Goal: Information Seeking & Learning: Learn about a topic

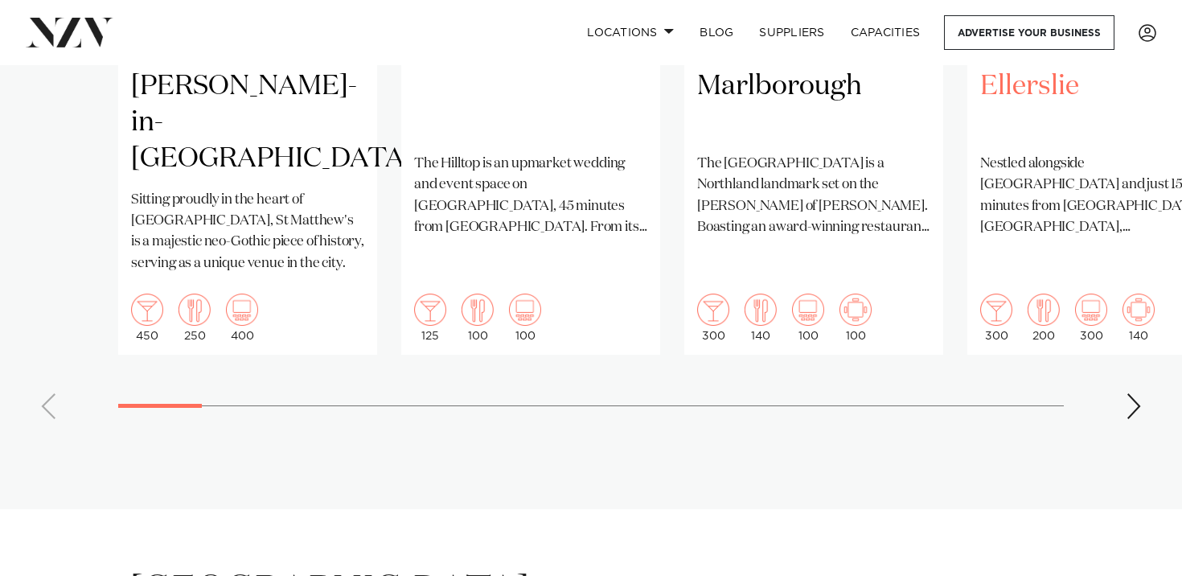
scroll to position [1559, 0]
click at [1130, 393] on div "Next slide" at bounding box center [1134, 406] width 16 height 26
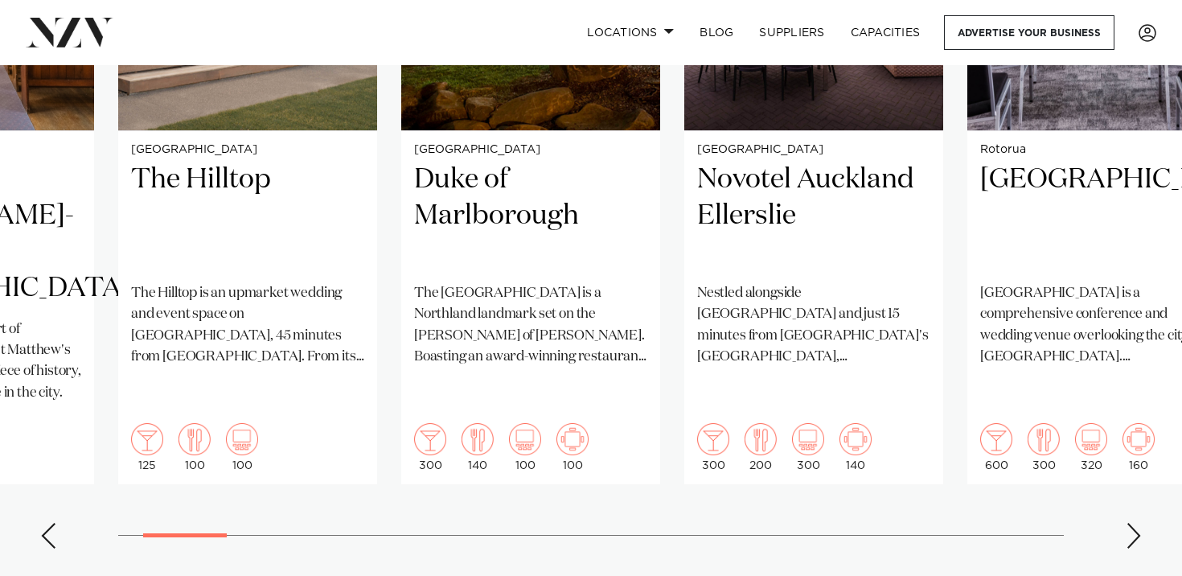
scroll to position [1426, 0]
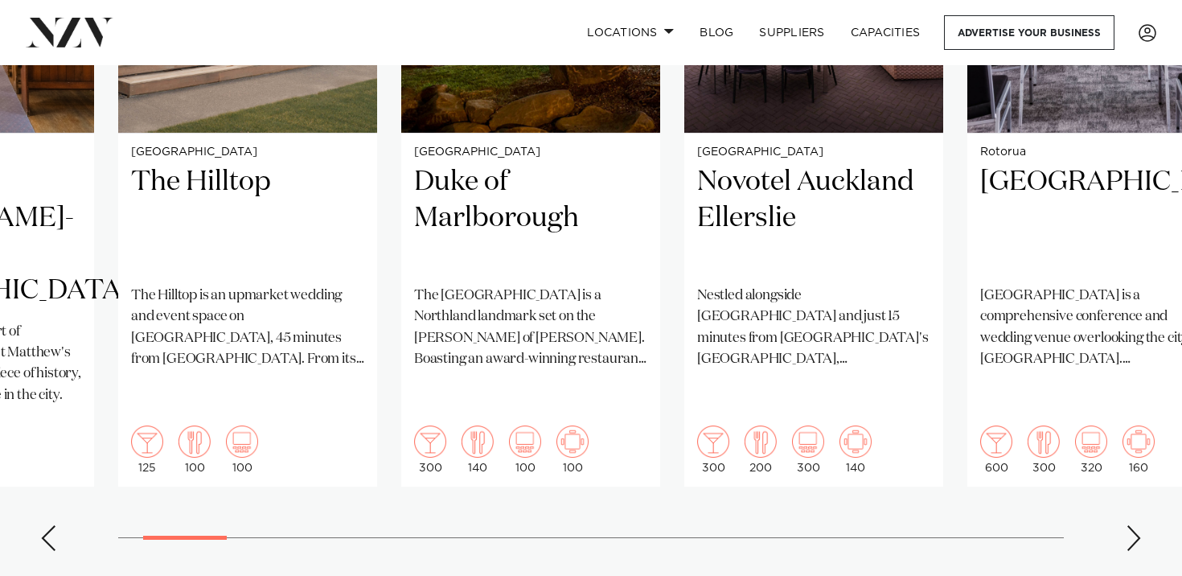
click at [1138, 525] on div "Next slide" at bounding box center [1134, 538] width 16 height 26
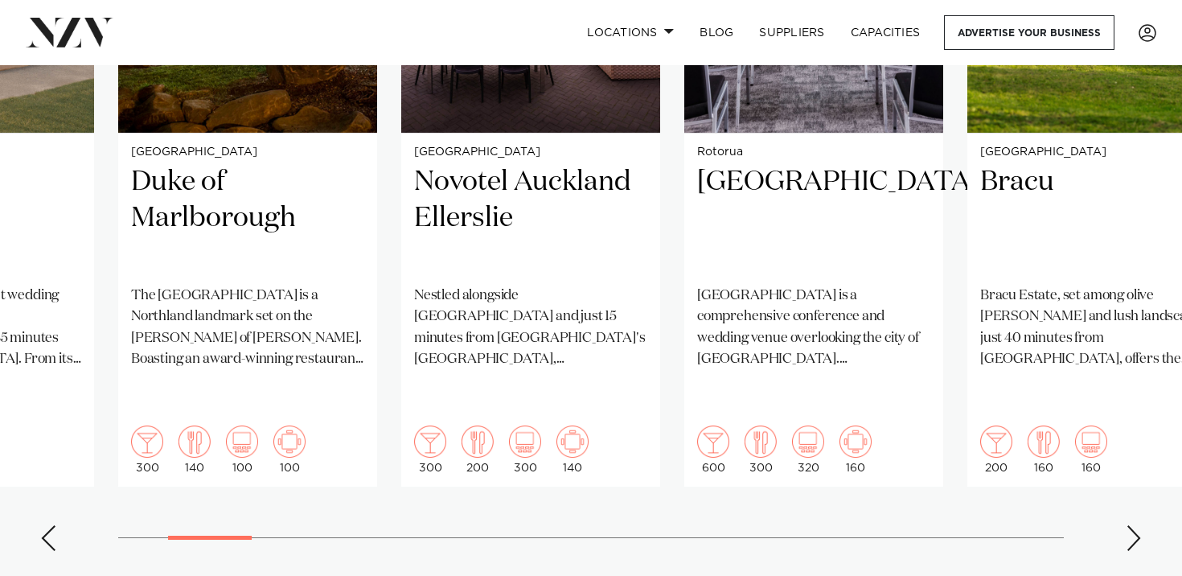
click at [1138, 525] on div "Next slide" at bounding box center [1134, 538] width 16 height 26
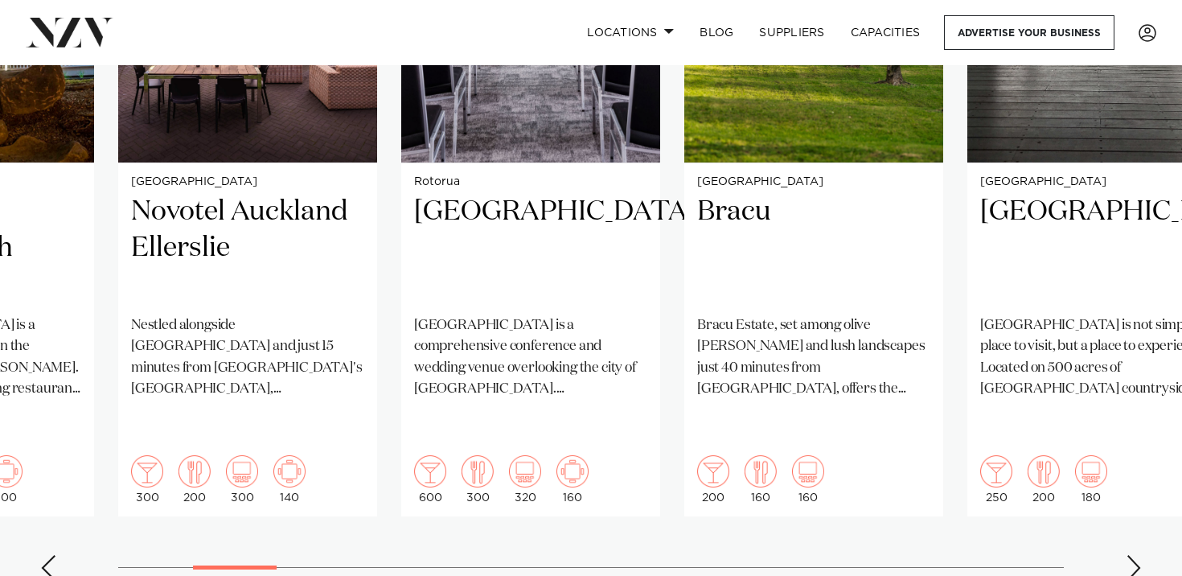
scroll to position [1403, 0]
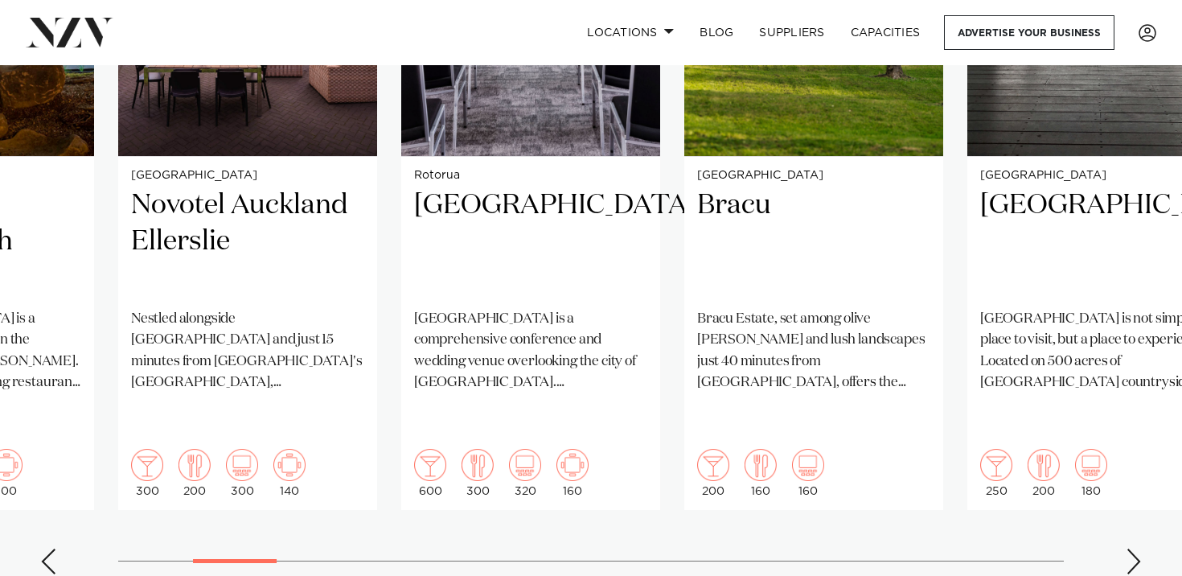
click at [1131, 549] on div "Next slide" at bounding box center [1134, 562] width 16 height 26
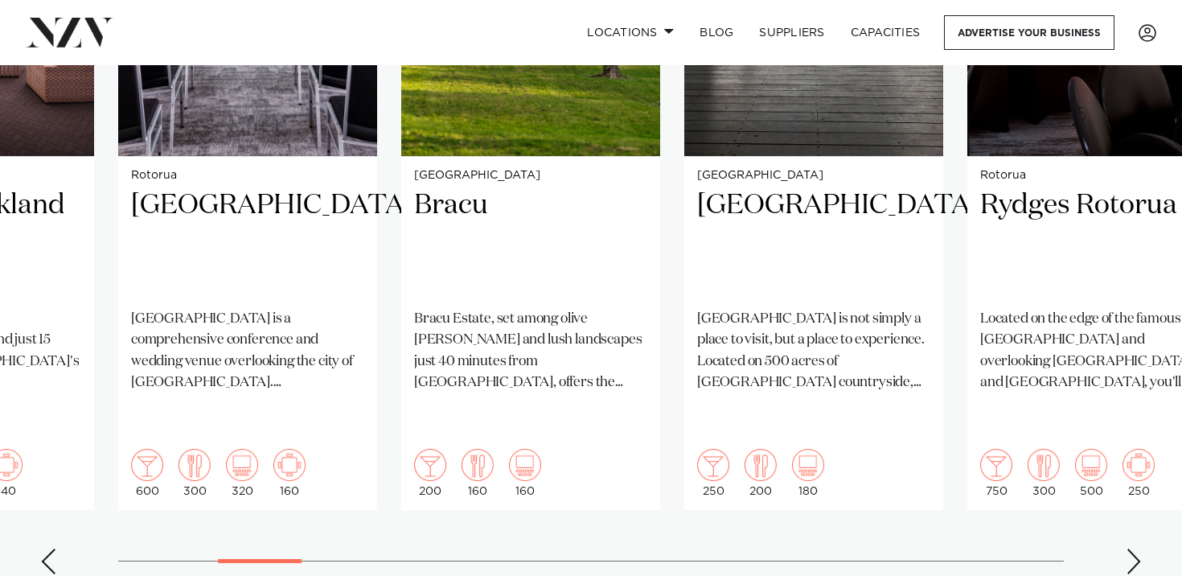
click at [1131, 549] on div "Next slide" at bounding box center [1134, 562] width 16 height 26
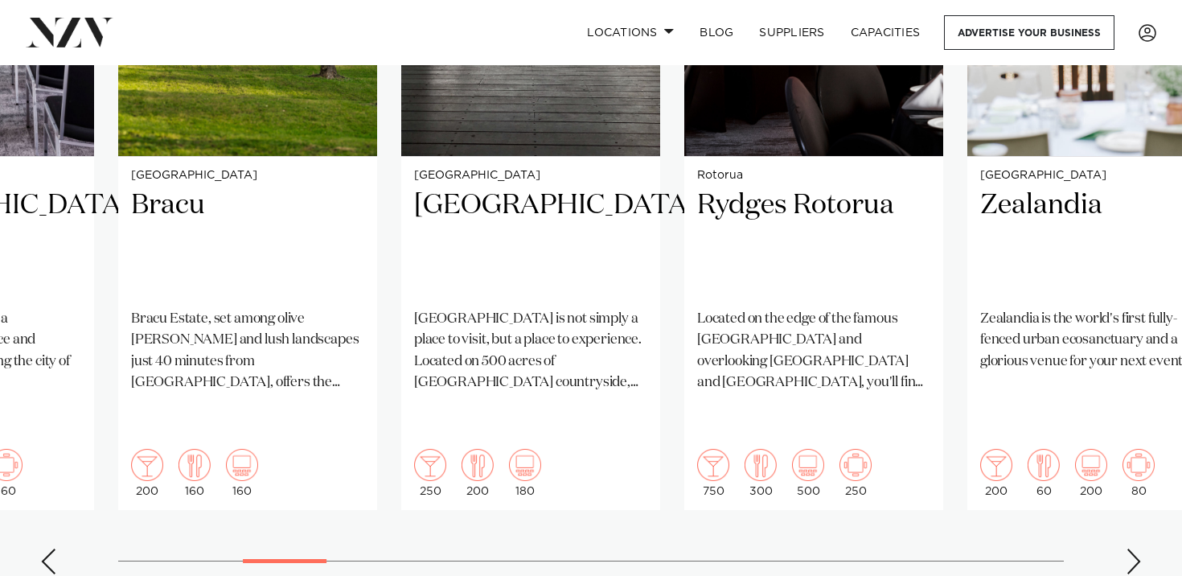
click at [1131, 549] on div "Next slide" at bounding box center [1134, 562] width 16 height 26
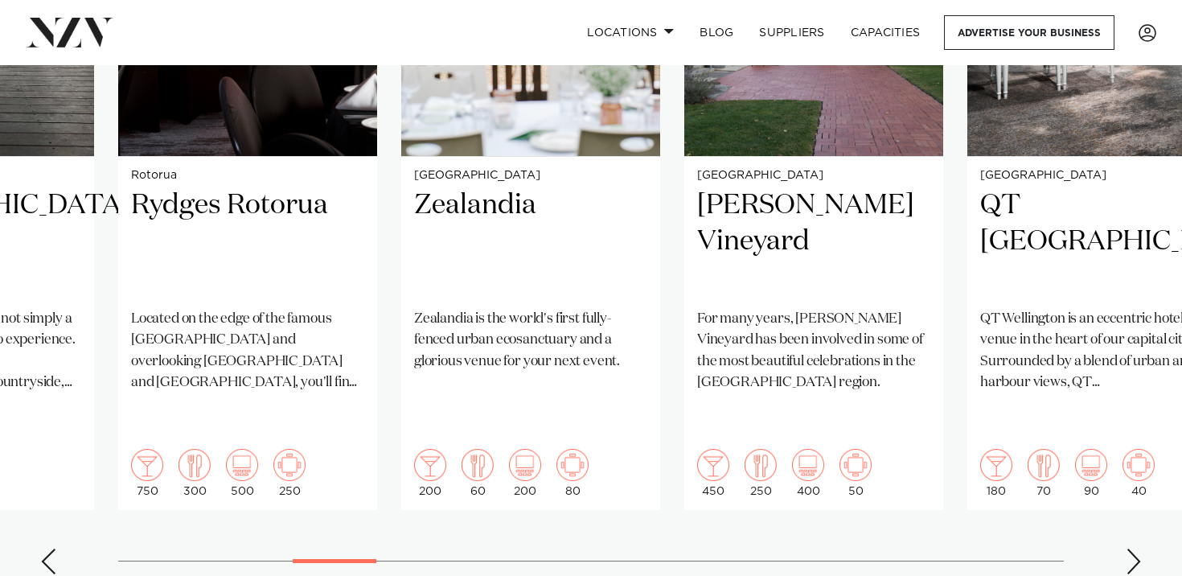
click at [1131, 549] on div "Next slide" at bounding box center [1134, 562] width 16 height 26
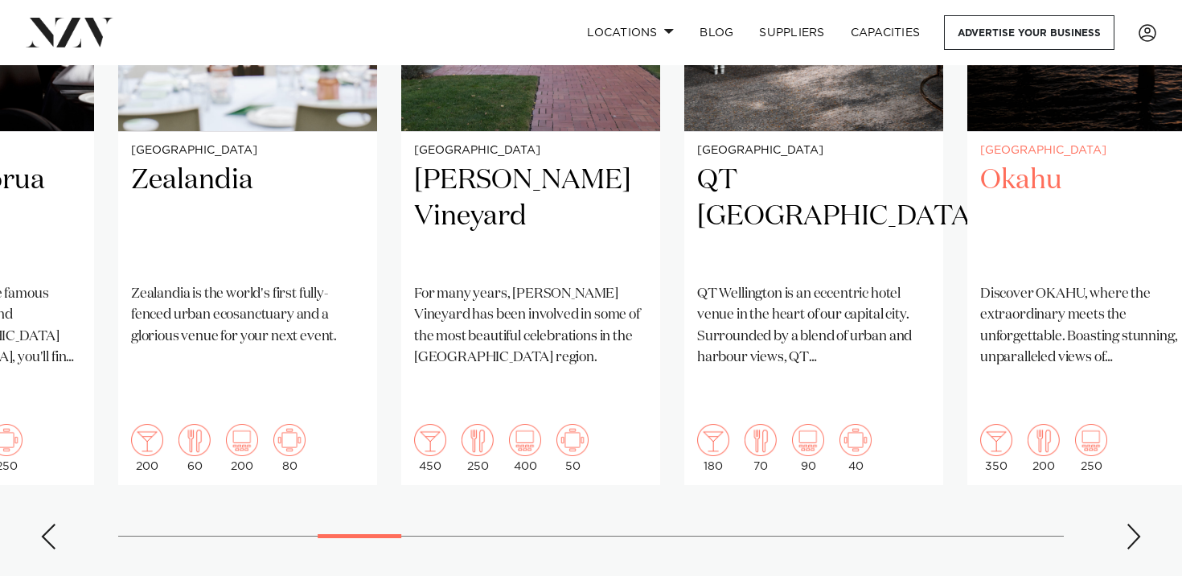
scroll to position [1437, 0]
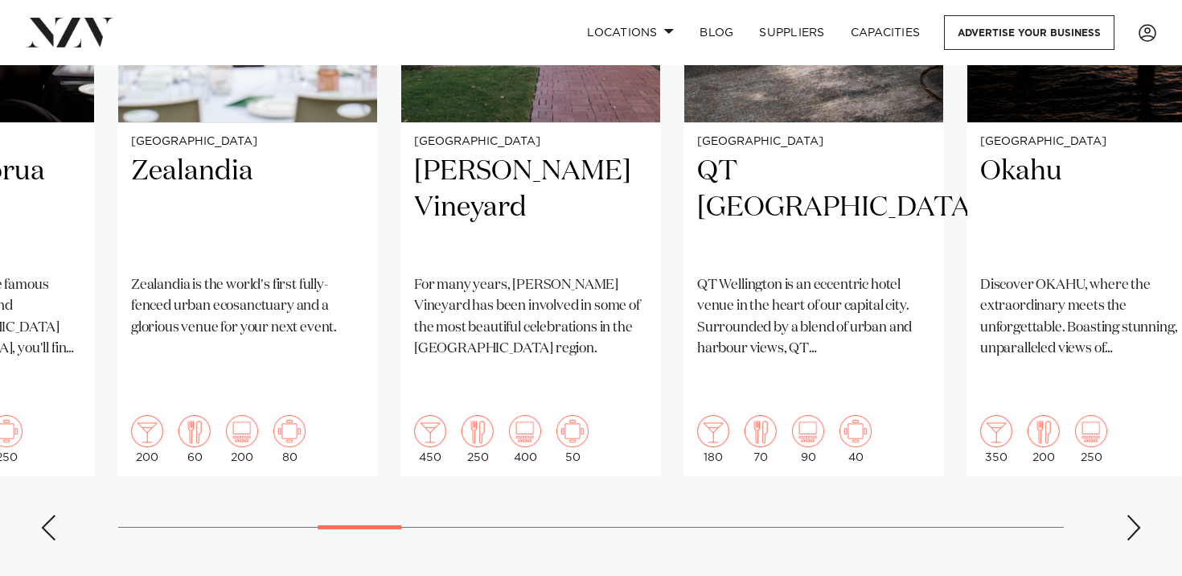
click at [1129, 515] on div "Next slide" at bounding box center [1134, 528] width 16 height 26
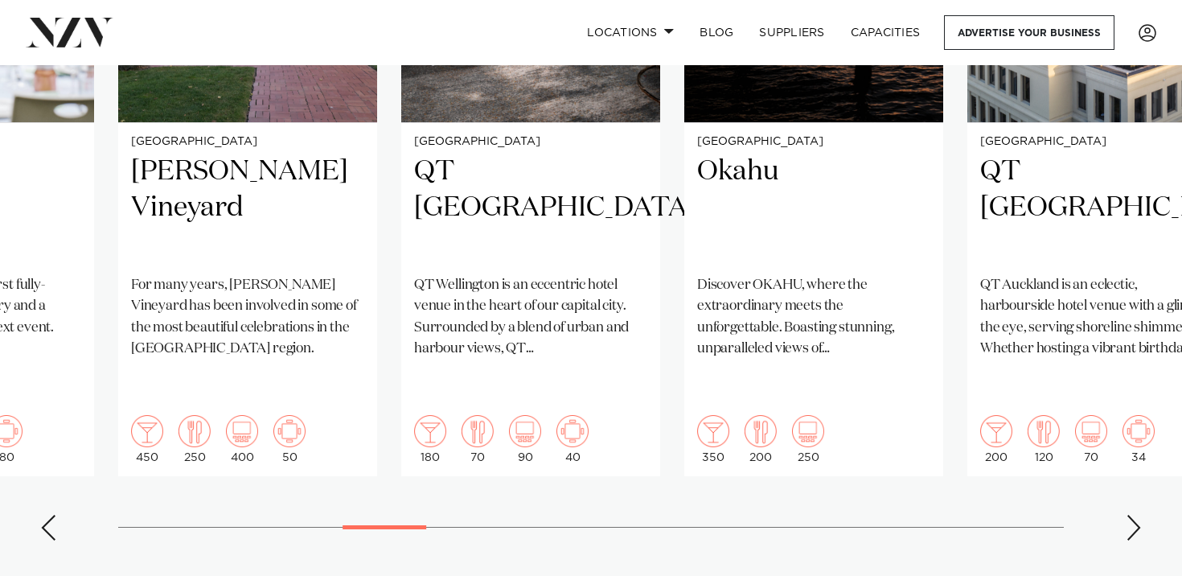
click at [1131, 515] on div "Next slide" at bounding box center [1134, 528] width 16 height 26
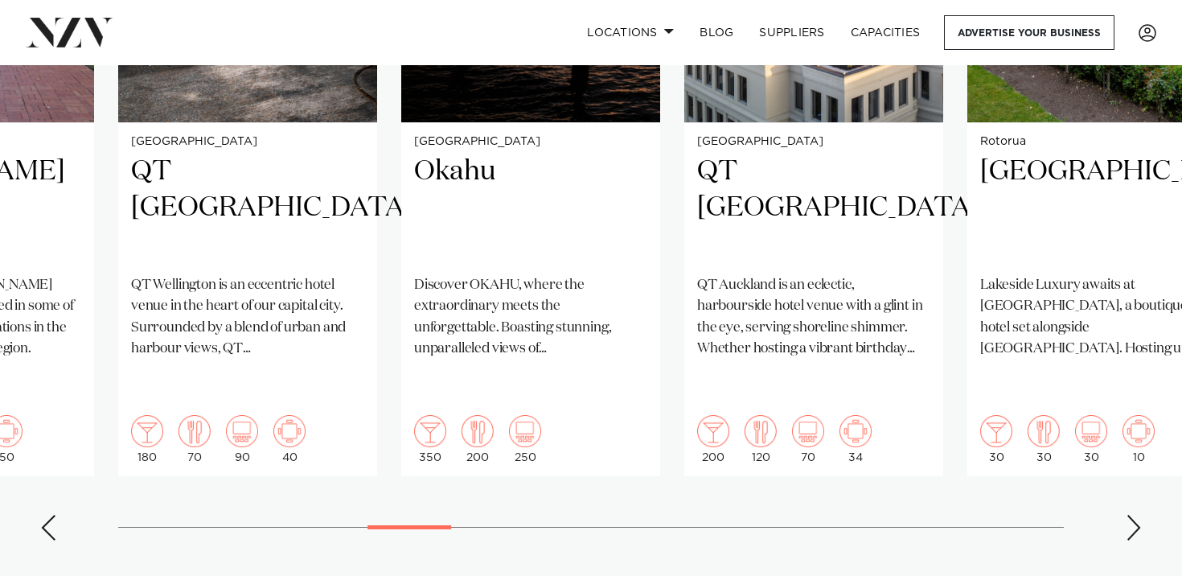
click at [1131, 515] on div "Next slide" at bounding box center [1134, 528] width 16 height 26
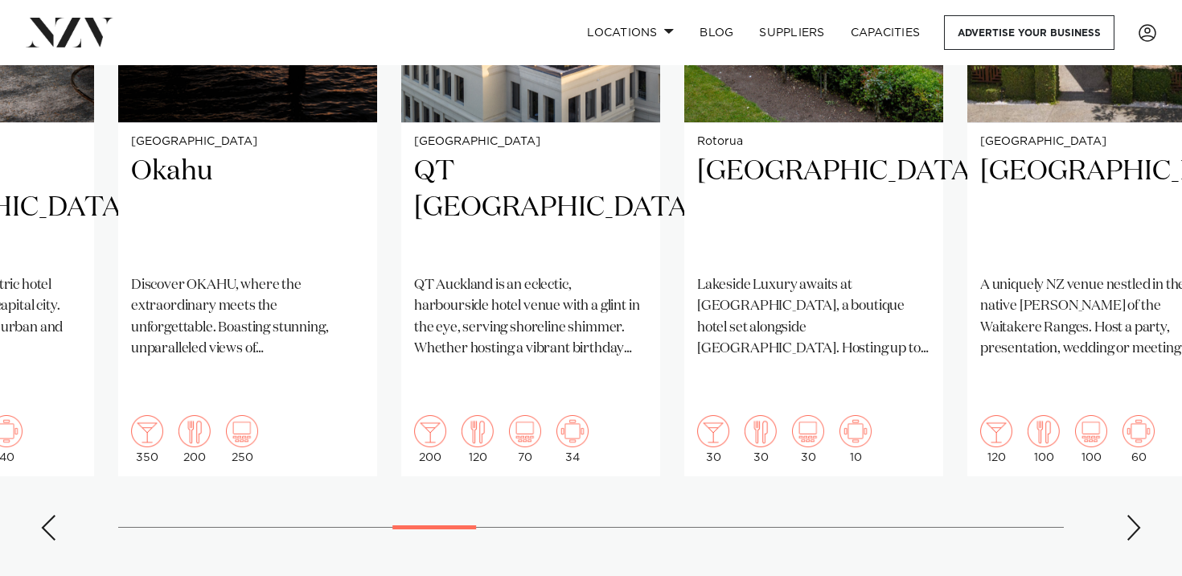
click at [1131, 515] on div "Next slide" at bounding box center [1134, 528] width 16 height 26
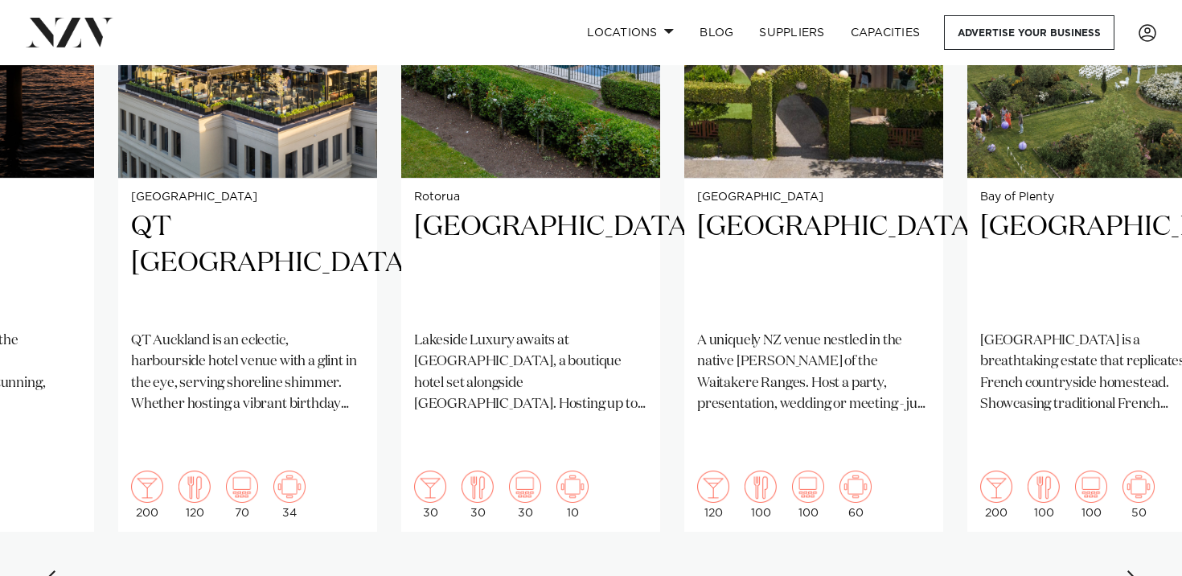
scroll to position [1382, 0]
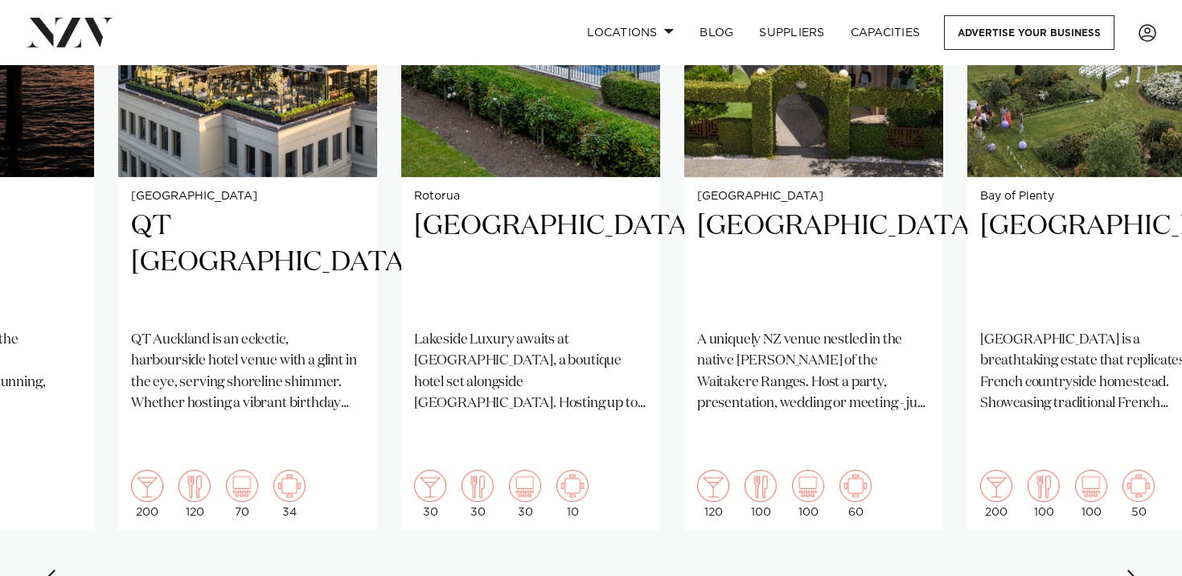
click at [1131, 569] on div "Next slide" at bounding box center [1134, 582] width 16 height 26
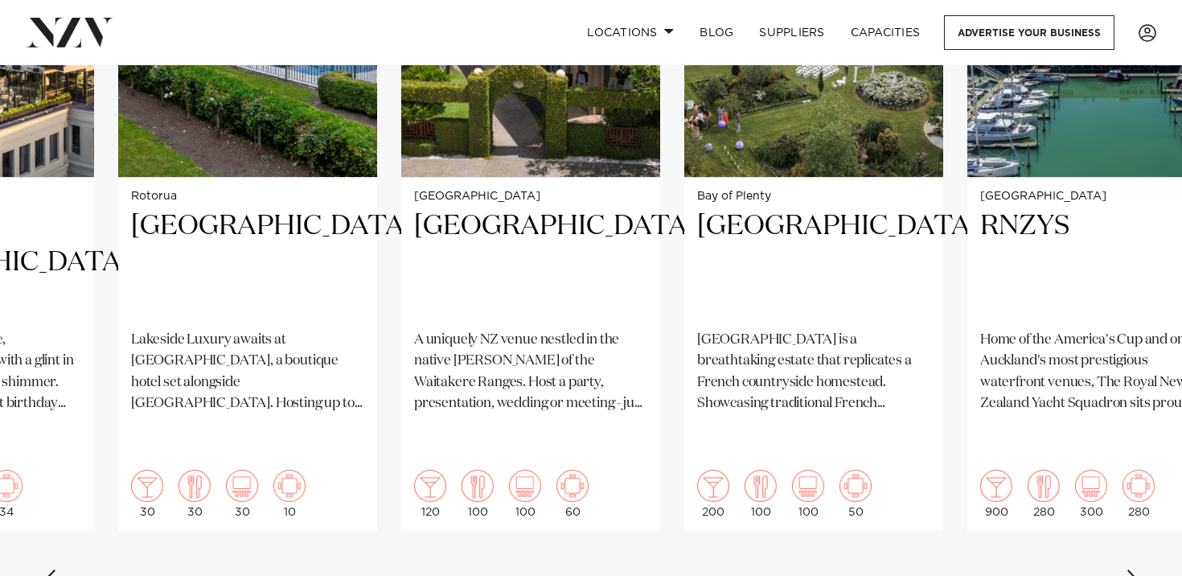
click at [1131, 569] on div "Next slide" at bounding box center [1134, 582] width 16 height 26
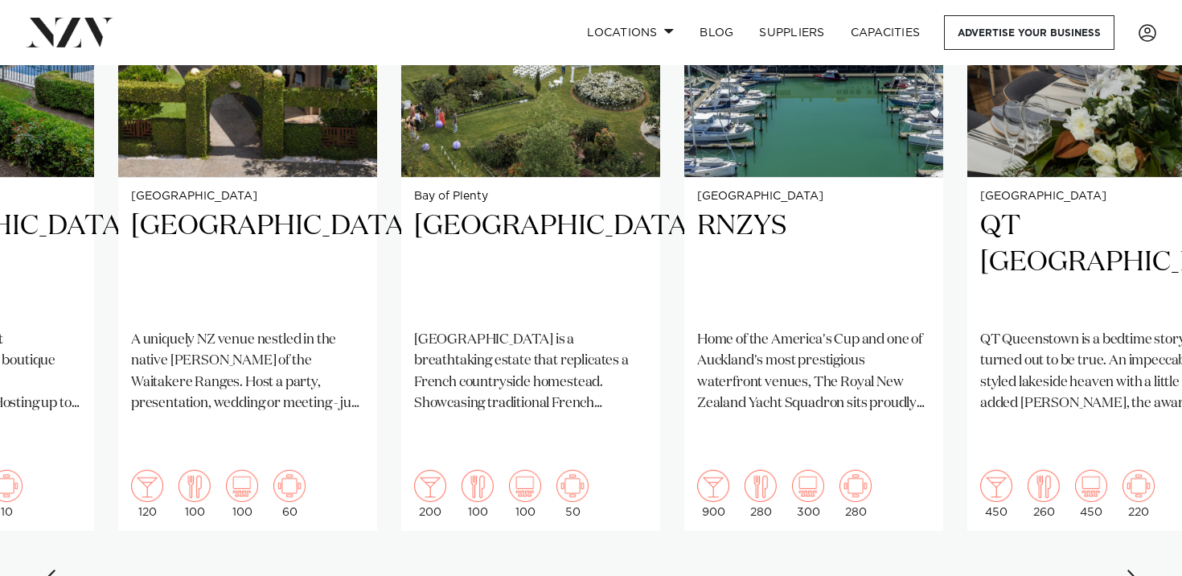
click at [1131, 569] on div "Next slide" at bounding box center [1134, 582] width 16 height 26
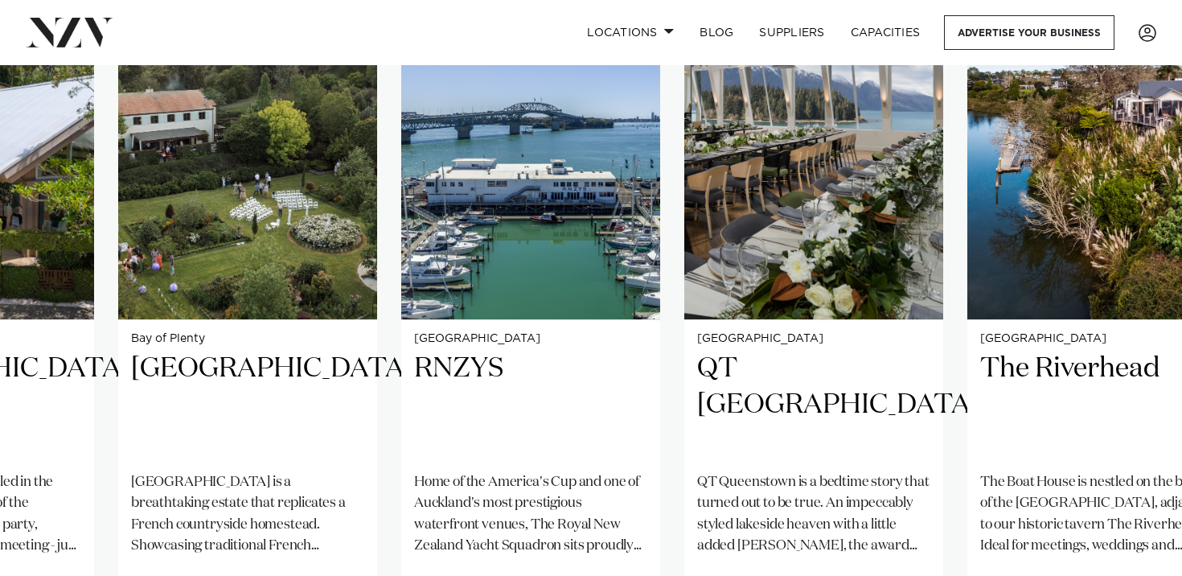
scroll to position [1234, 0]
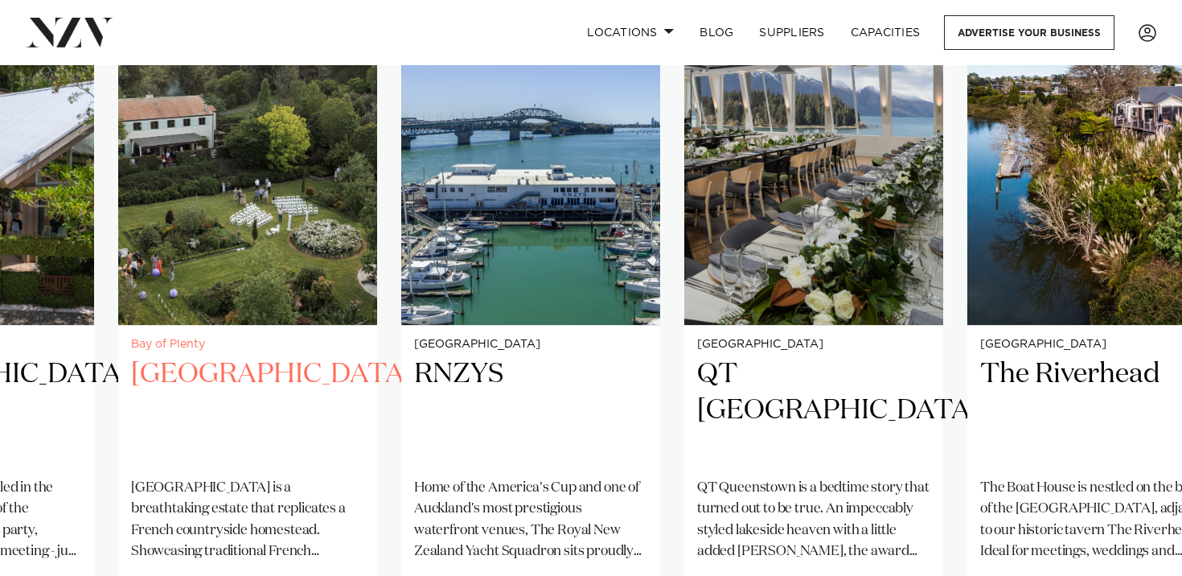
click at [222, 378] on h2 "[GEOGRAPHIC_DATA]" at bounding box center [247, 410] width 233 height 109
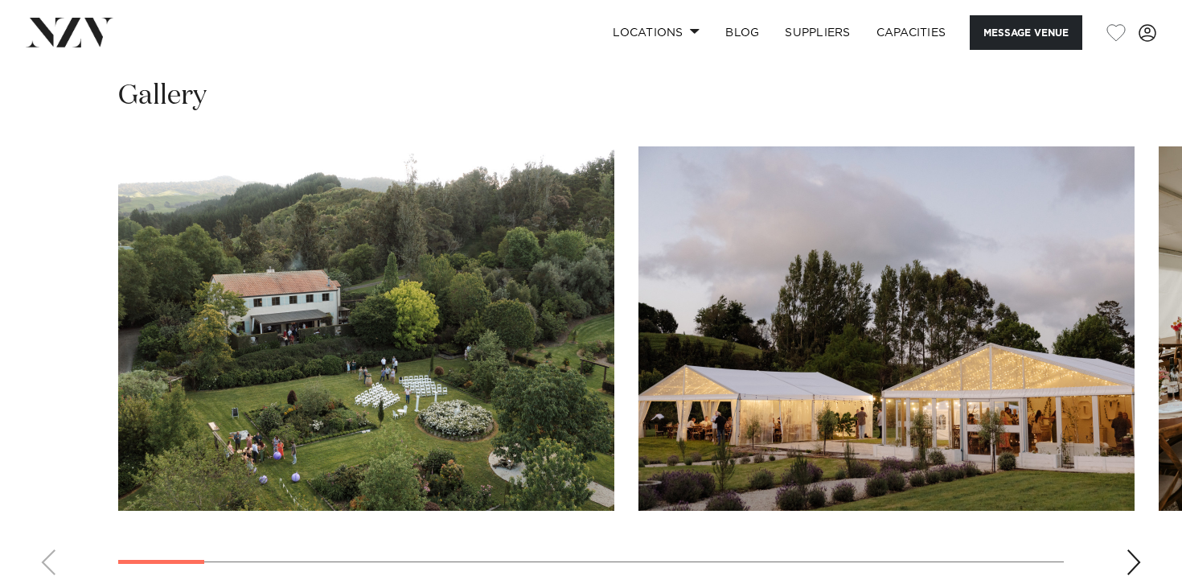
scroll to position [1499, 0]
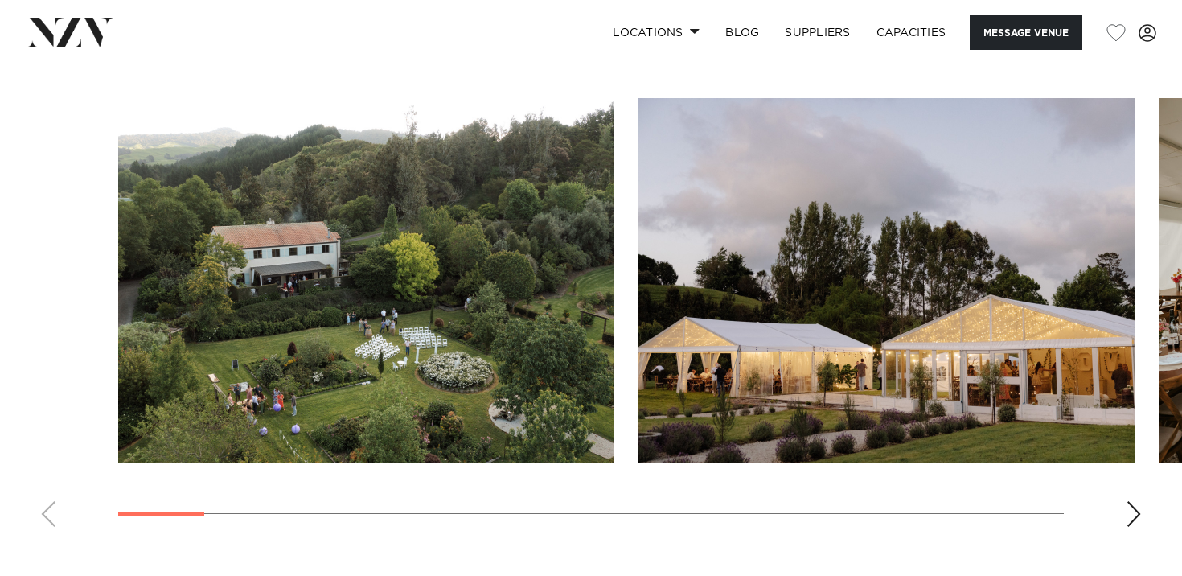
click at [1126, 501] on div "Next slide" at bounding box center [1134, 514] width 16 height 26
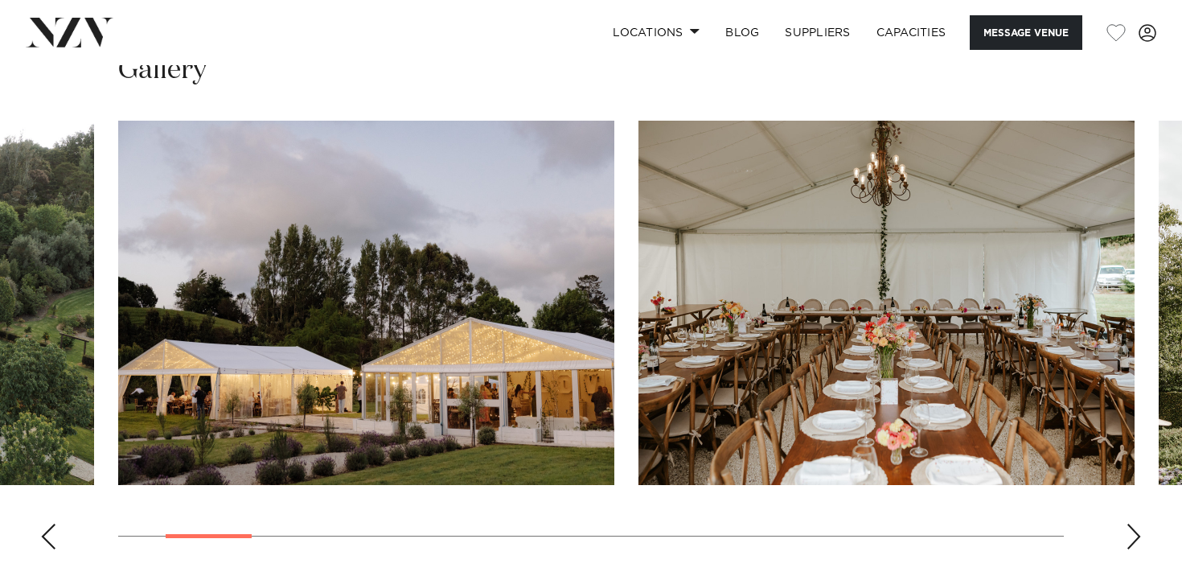
scroll to position [1470, 0]
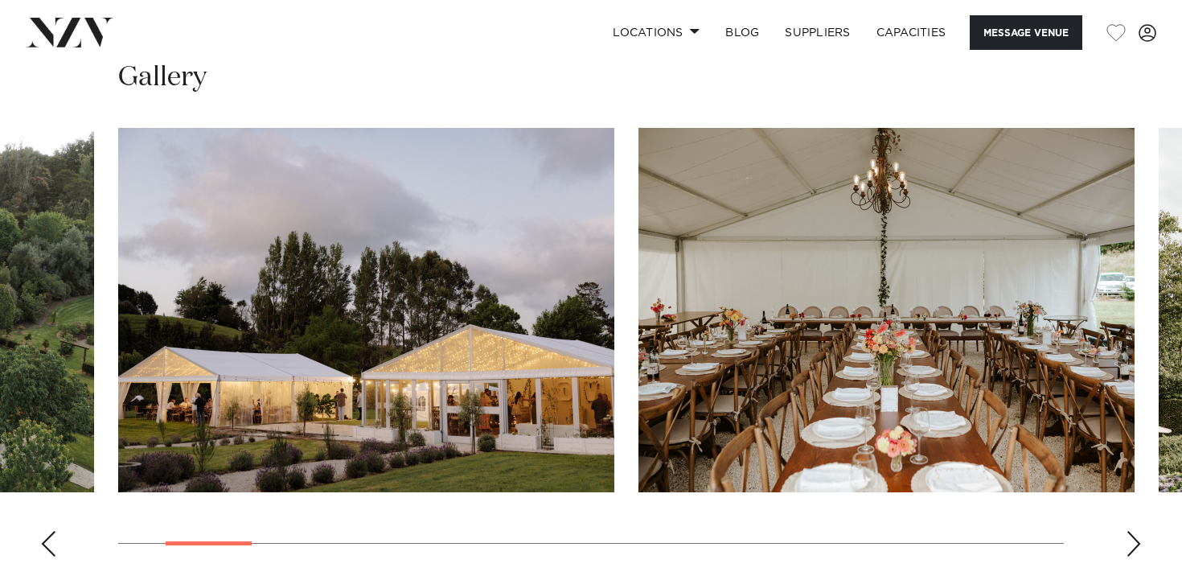
click at [1132, 531] on div "Next slide" at bounding box center [1134, 544] width 16 height 26
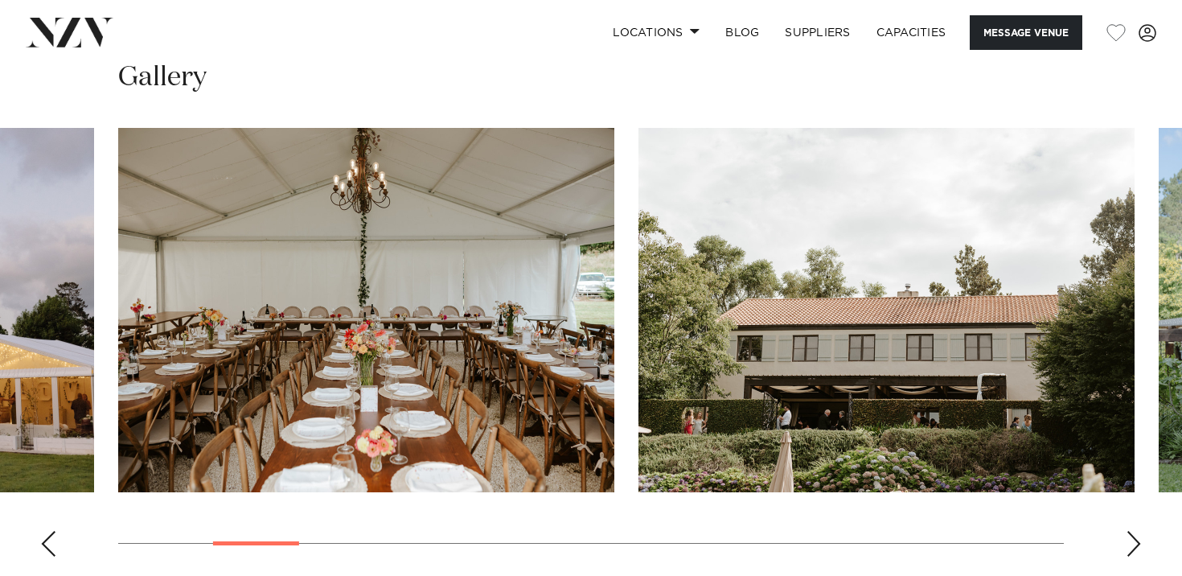
click at [1132, 531] on div "Next slide" at bounding box center [1134, 544] width 16 height 26
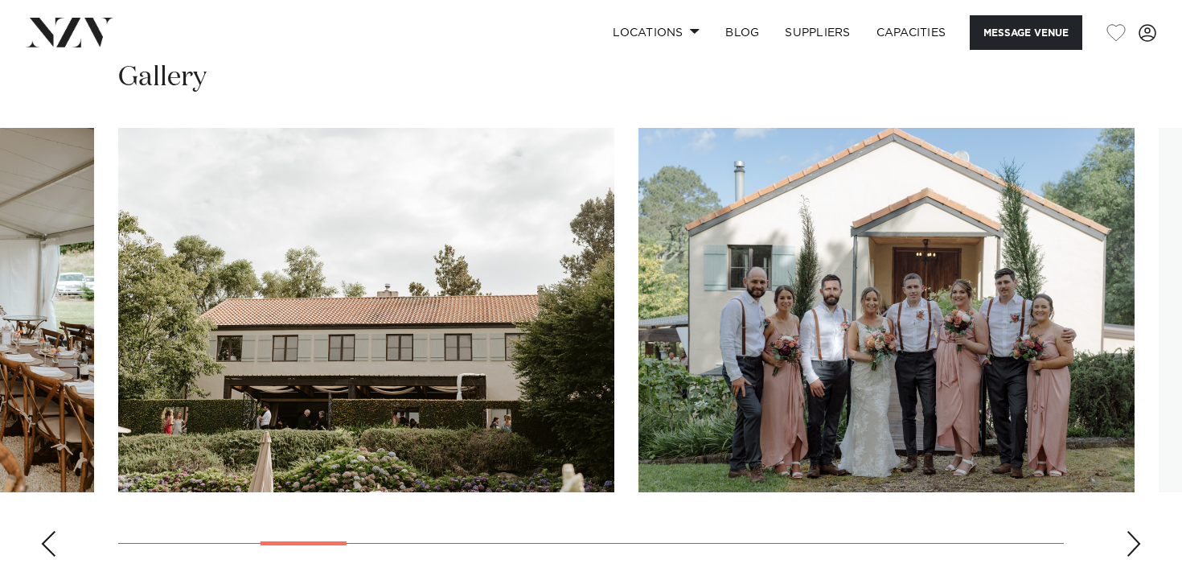
click at [1132, 531] on div "Next slide" at bounding box center [1134, 544] width 16 height 26
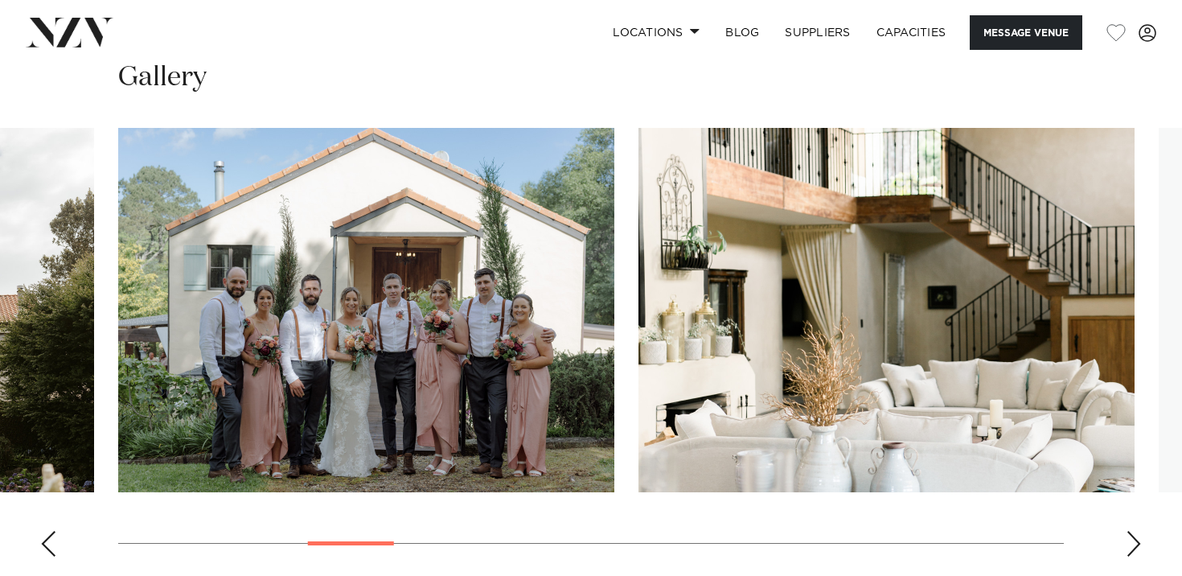
click at [1132, 531] on div "Next slide" at bounding box center [1134, 544] width 16 height 26
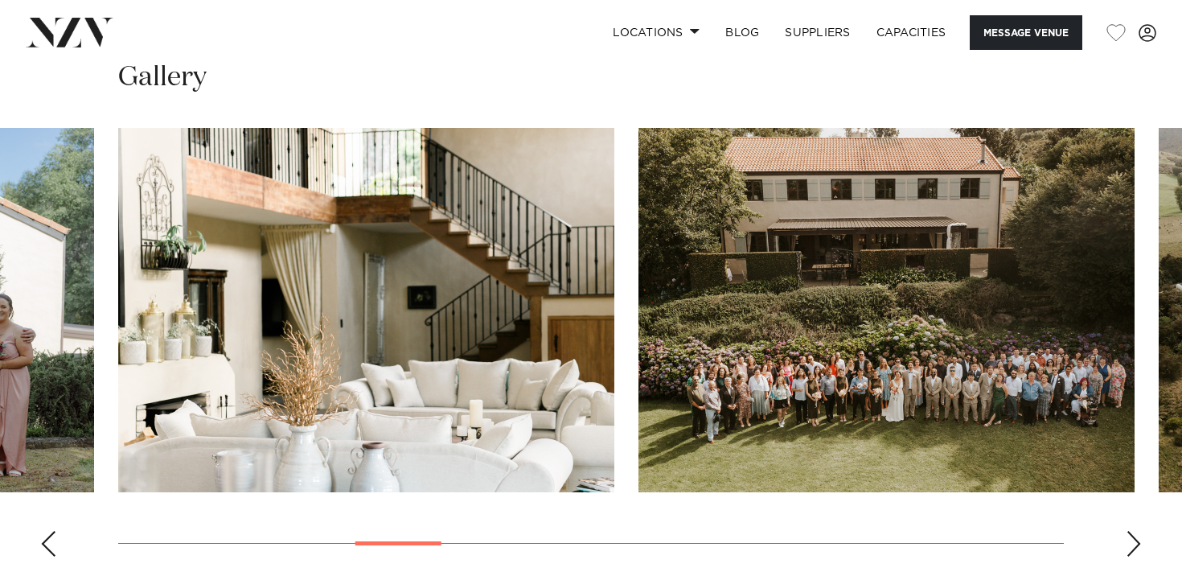
click at [1132, 531] on div "Next slide" at bounding box center [1134, 544] width 16 height 26
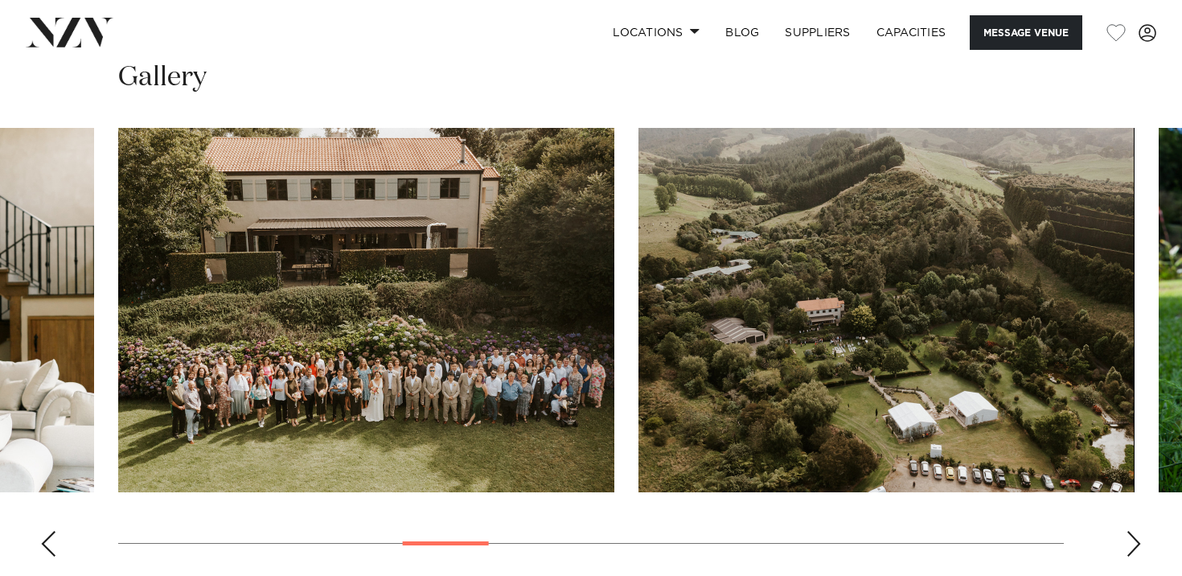
click at [1132, 531] on div "Next slide" at bounding box center [1134, 544] width 16 height 26
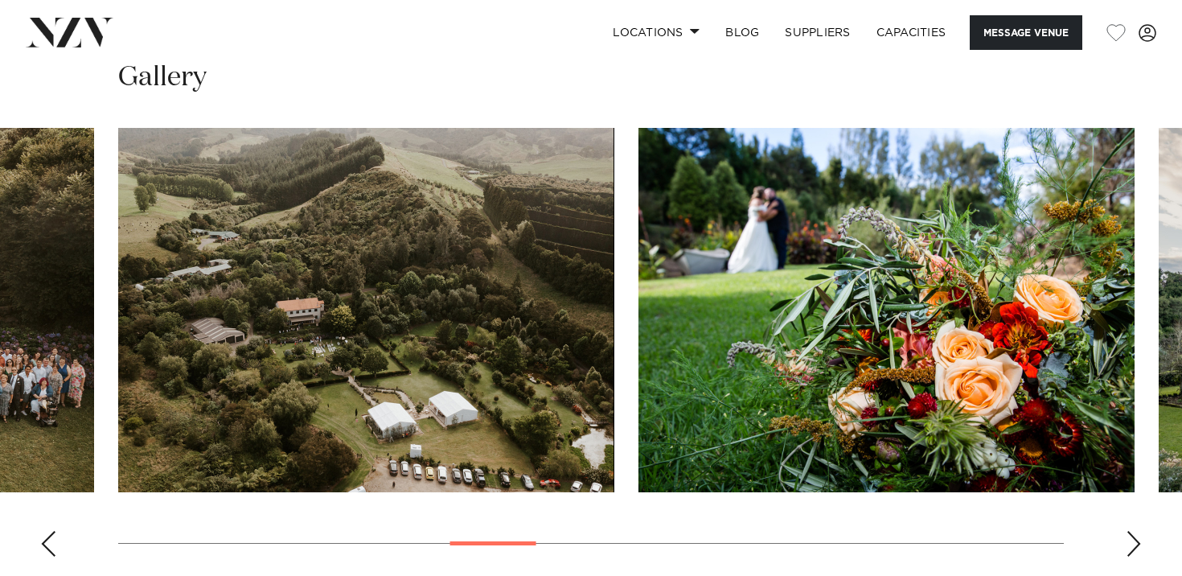
click at [1133, 531] on div "Next slide" at bounding box center [1134, 544] width 16 height 26
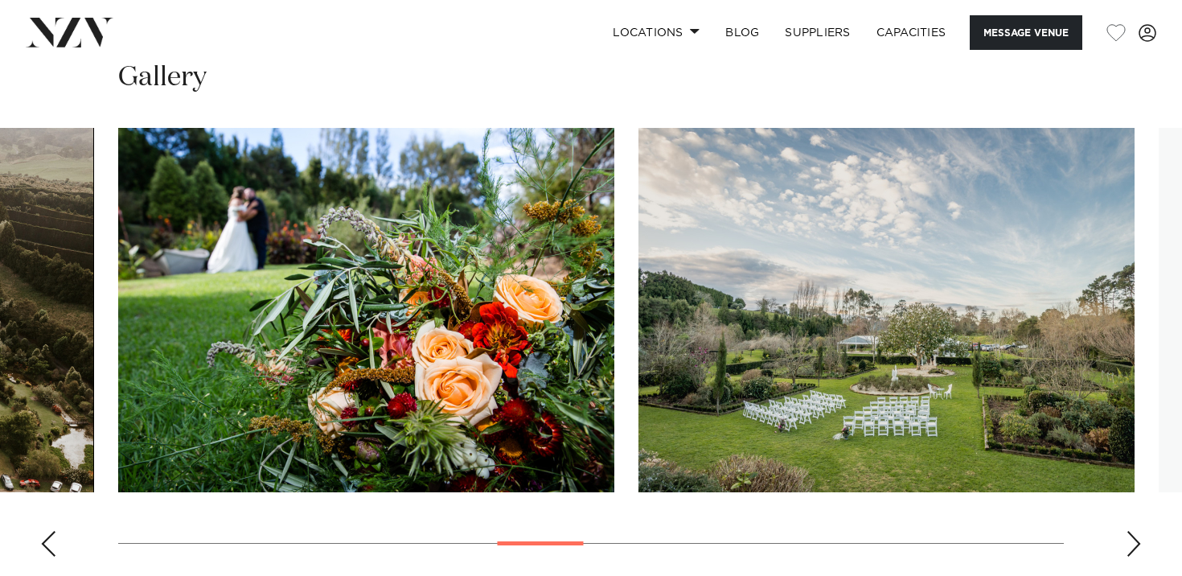
click at [1133, 531] on div "Next slide" at bounding box center [1134, 544] width 16 height 26
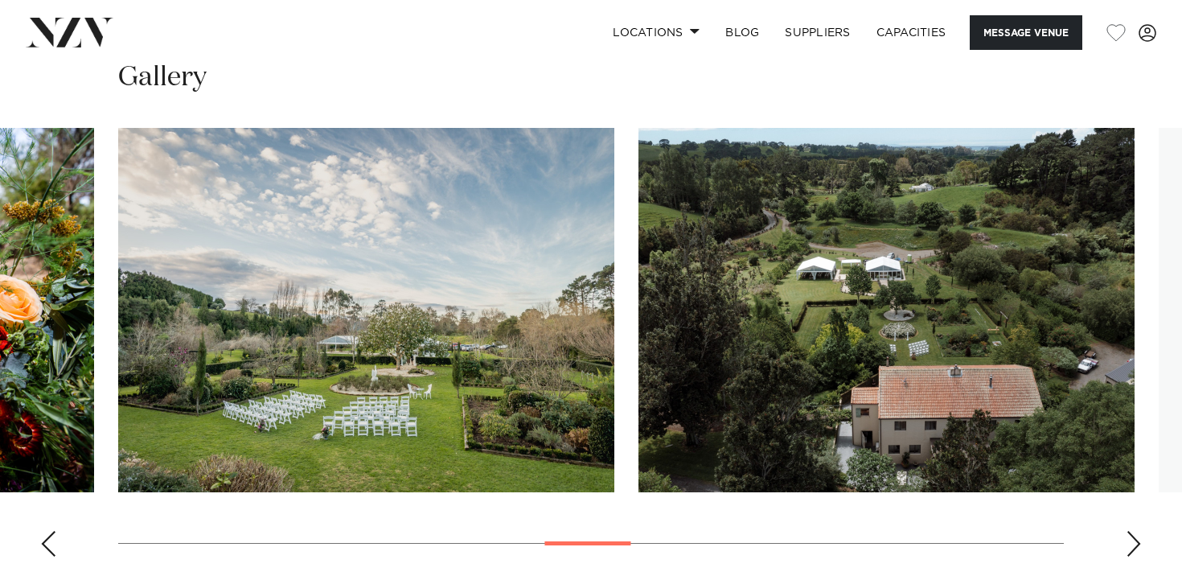
click at [1133, 531] on div "Next slide" at bounding box center [1134, 544] width 16 height 26
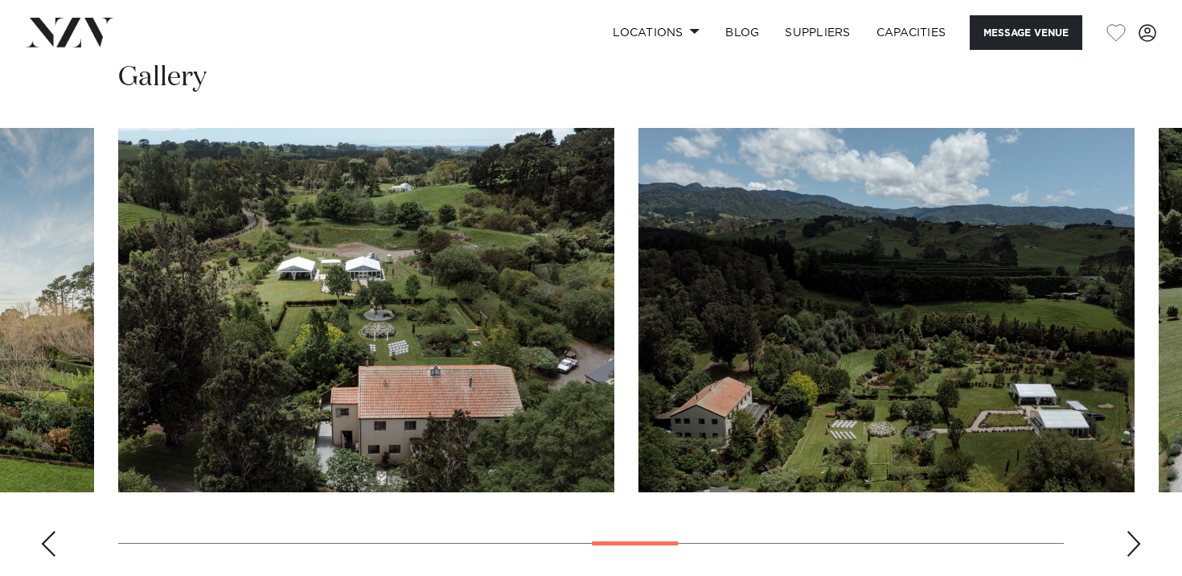
click at [1133, 531] on div "Next slide" at bounding box center [1134, 544] width 16 height 26
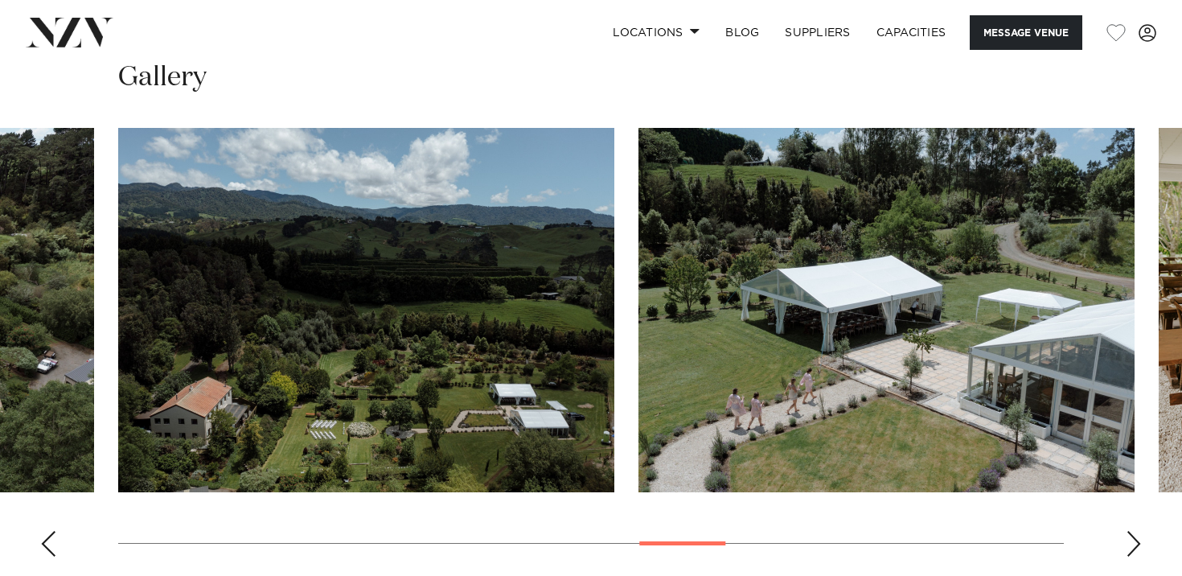
click at [1133, 531] on div "Next slide" at bounding box center [1134, 544] width 16 height 26
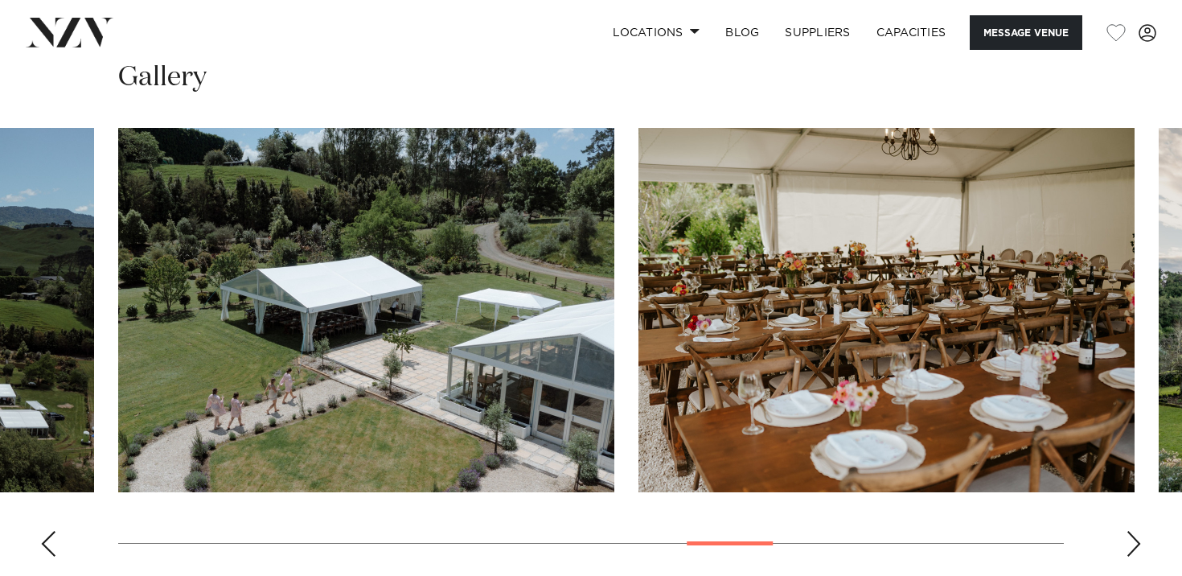
click at [1133, 531] on div "Next slide" at bounding box center [1134, 544] width 16 height 26
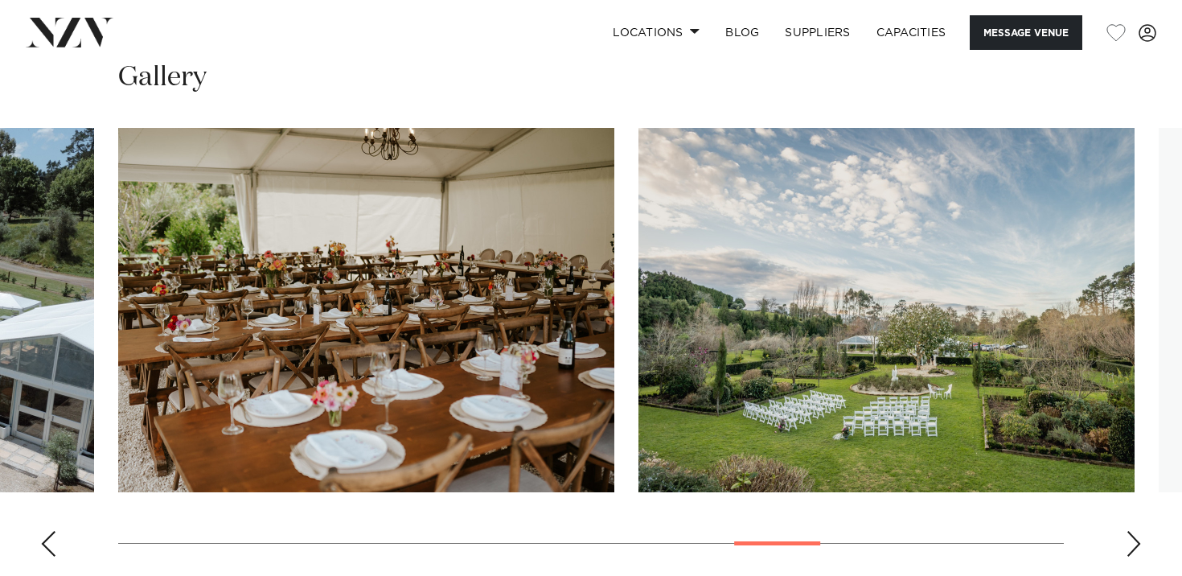
click at [1133, 531] on div "Next slide" at bounding box center [1134, 544] width 16 height 26
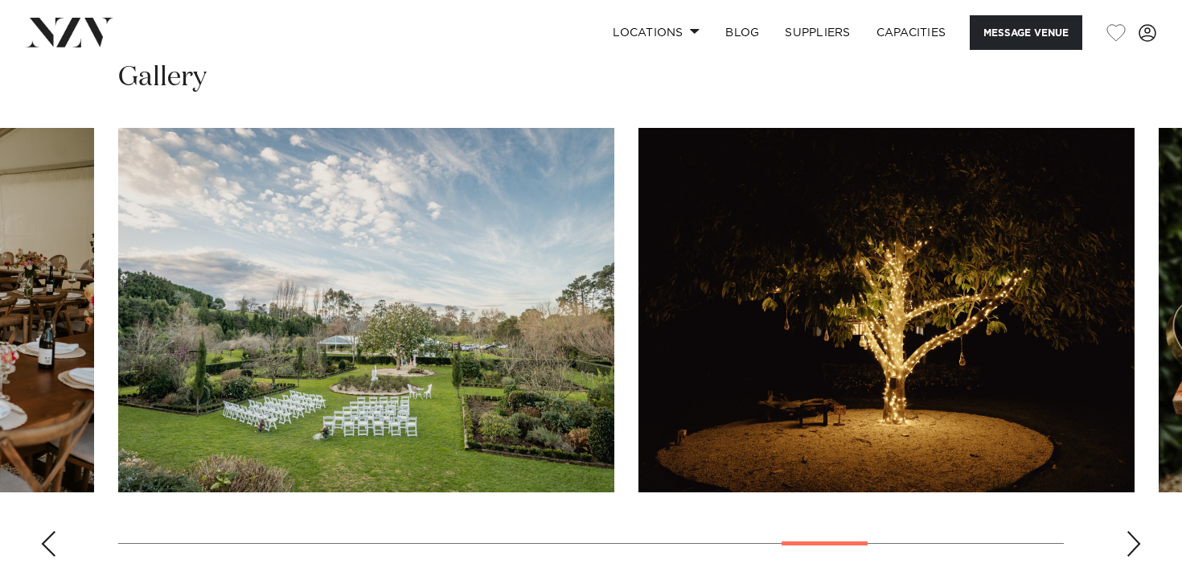
click at [1133, 531] on div "Next slide" at bounding box center [1134, 544] width 16 height 26
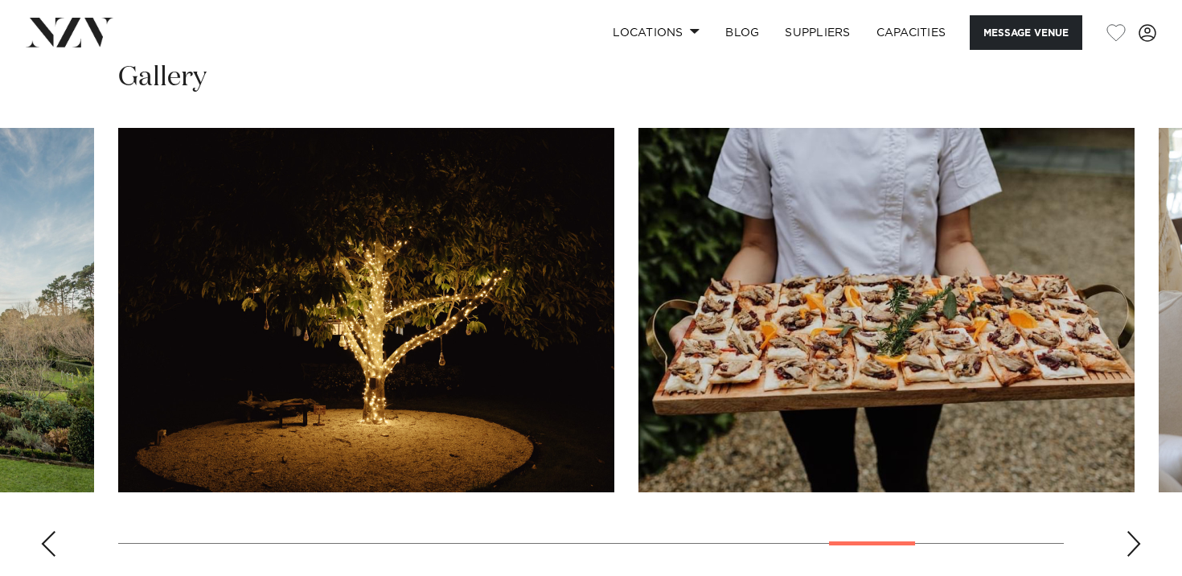
click at [1133, 531] on div "Next slide" at bounding box center [1134, 544] width 16 height 26
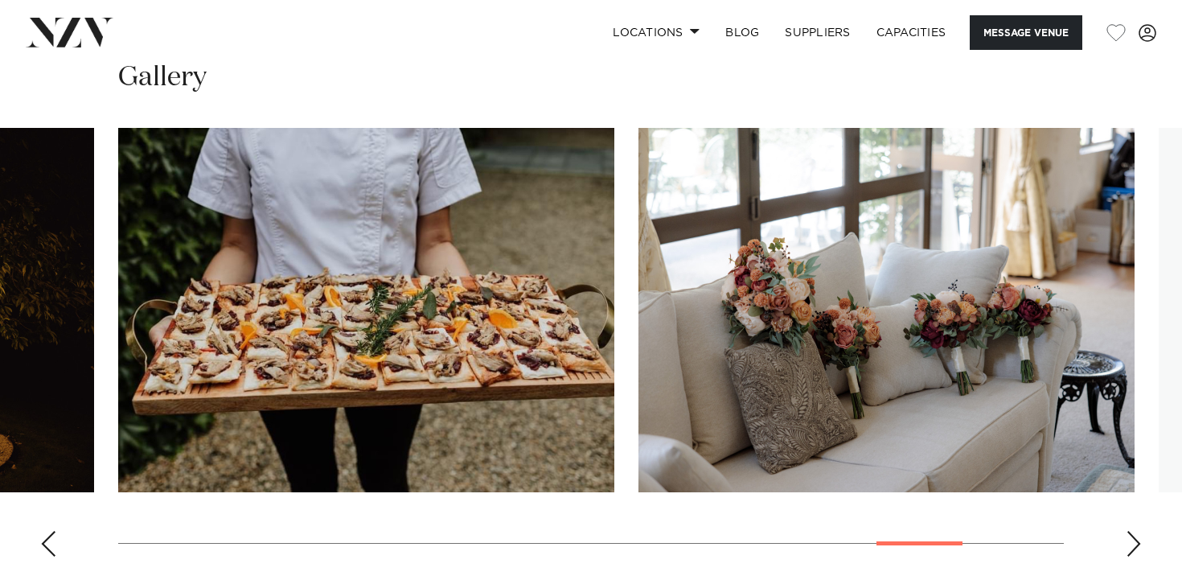
click at [1133, 531] on div "Next slide" at bounding box center [1134, 544] width 16 height 26
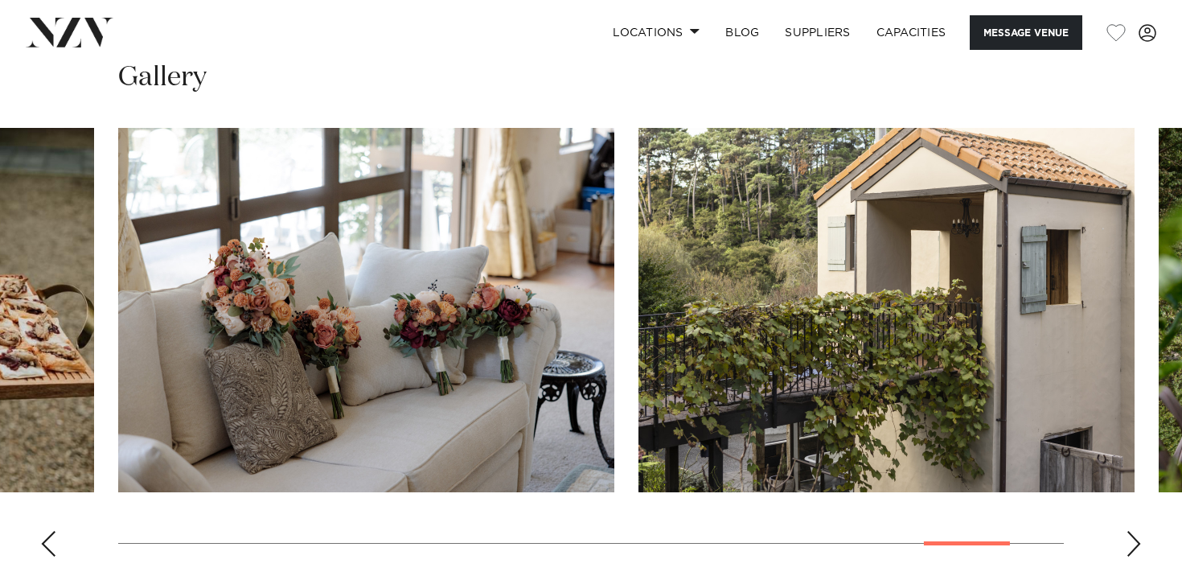
click at [1133, 531] on div "Next slide" at bounding box center [1134, 544] width 16 height 26
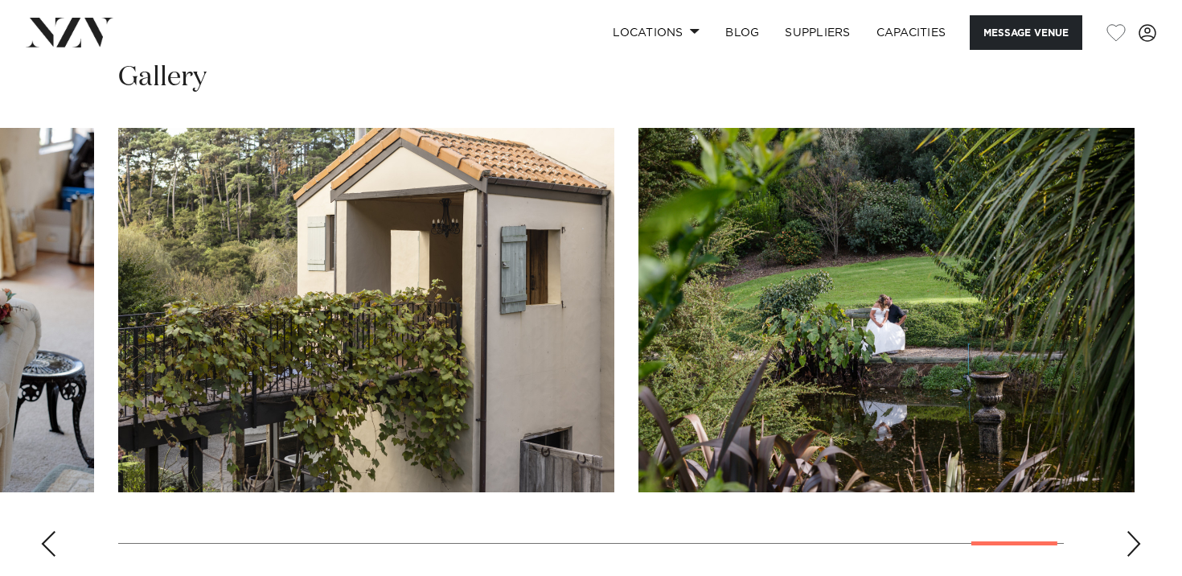
click at [1133, 531] on div "Next slide" at bounding box center [1134, 544] width 16 height 26
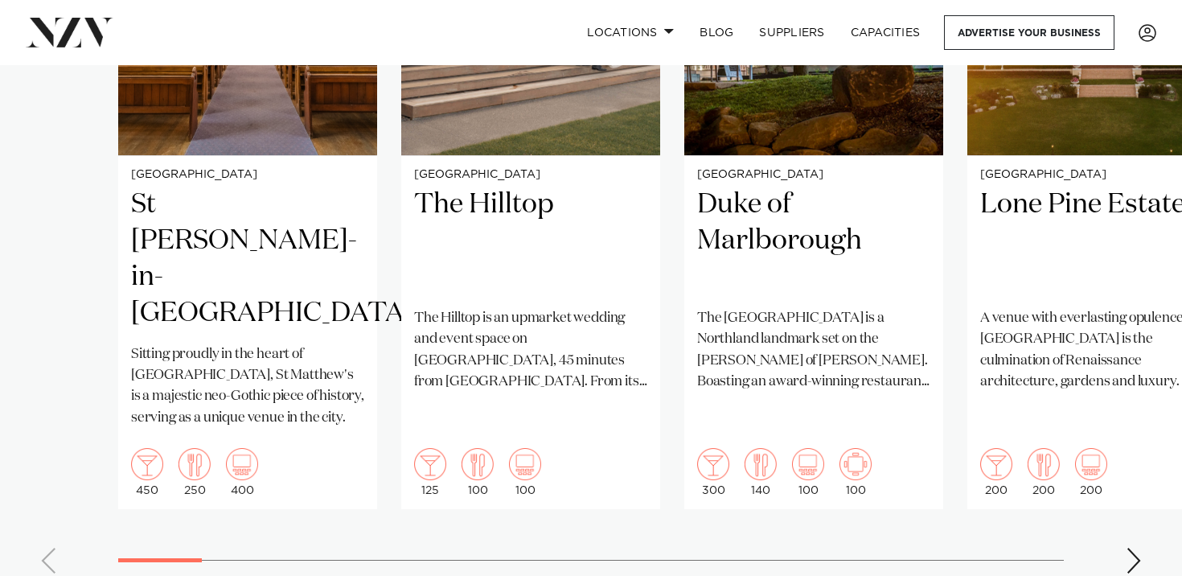
scroll to position [1405, 0]
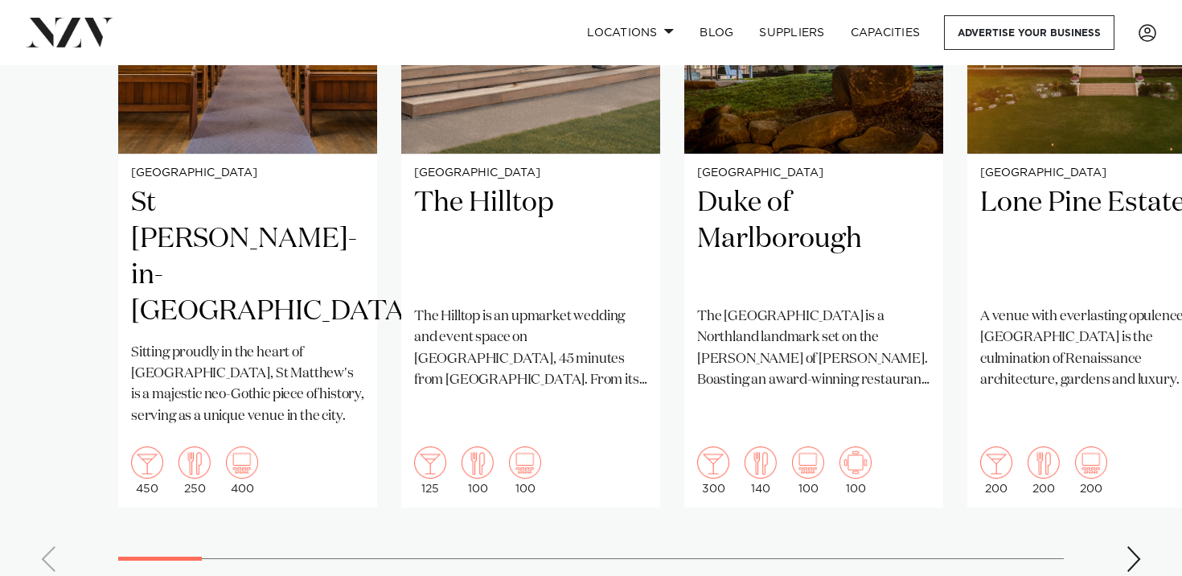
click at [438, 523] on swiper-container "Auckland St [PERSON_NAME]-in-[GEOGRAPHIC_DATA] Sitting proudly in the heart of …" at bounding box center [591, 195] width 1182 height 779
click at [1133, 546] on div "Next slide" at bounding box center [1134, 559] width 16 height 26
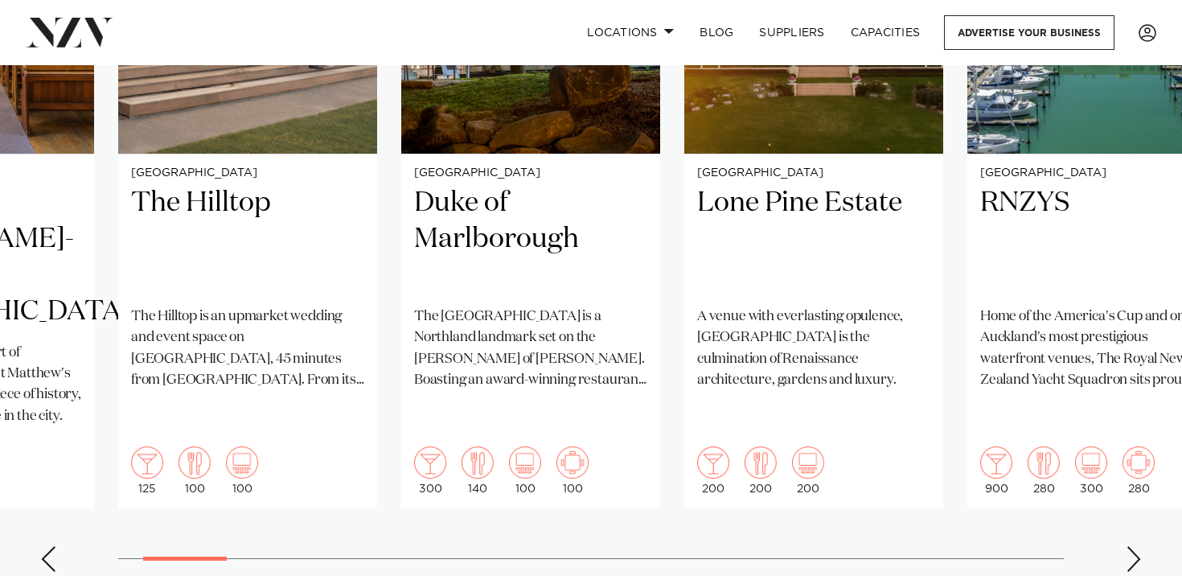
click at [1133, 546] on div "Next slide" at bounding box center [1134, 559] width 16 height 26
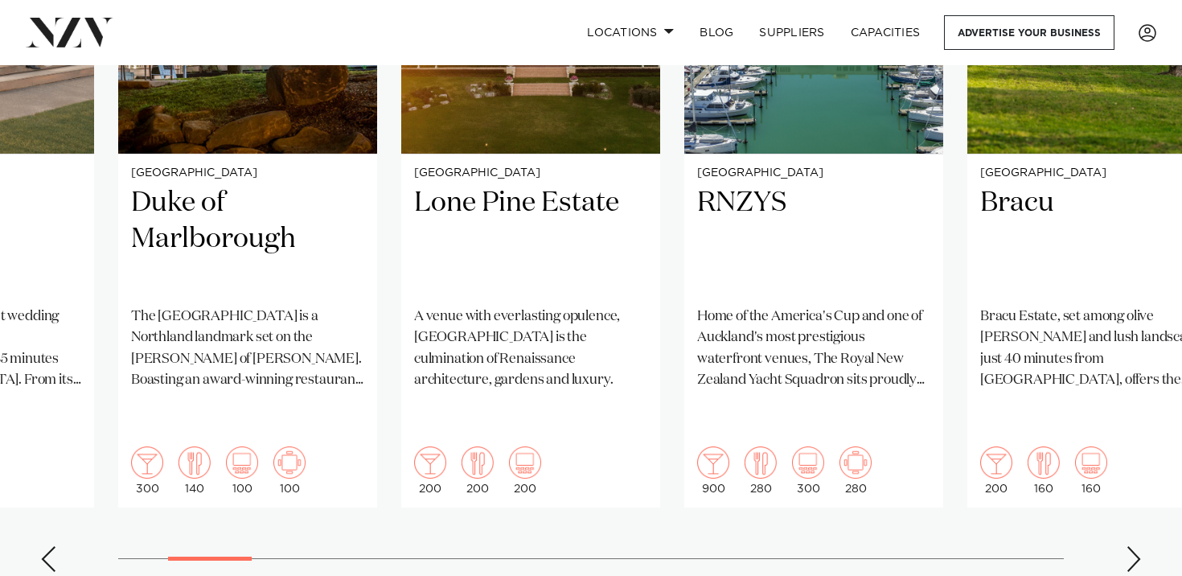
click at [1133, 546] on div "Next slide" at bounding box center [1134, 559] width 16 height 26
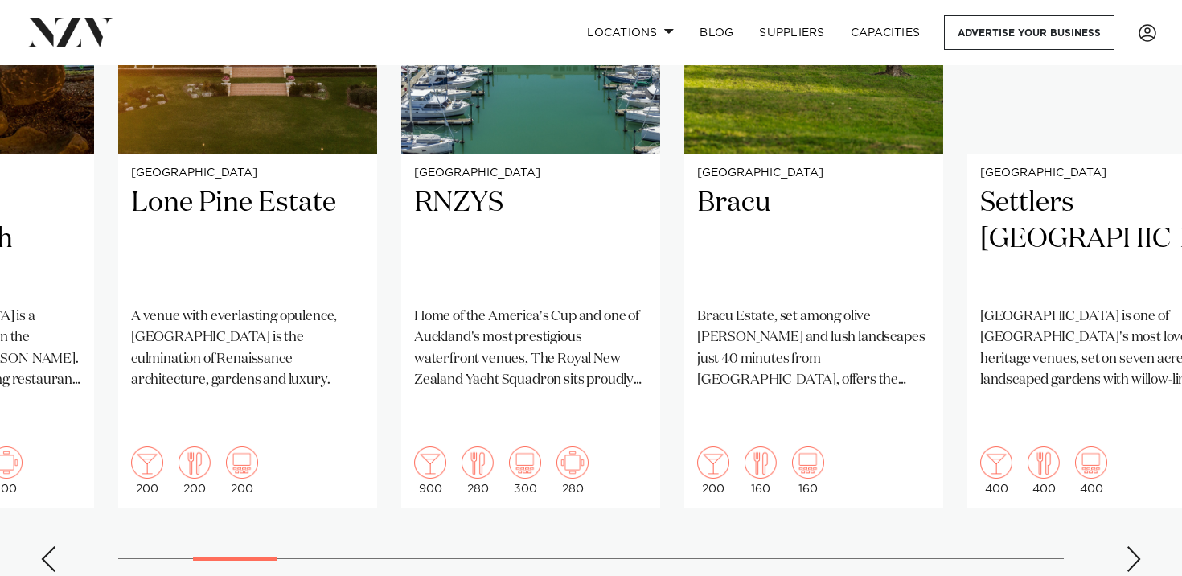
click at [1133, 546] on div "Next slide" at bounding box center [1134, 559] width 16 height 26
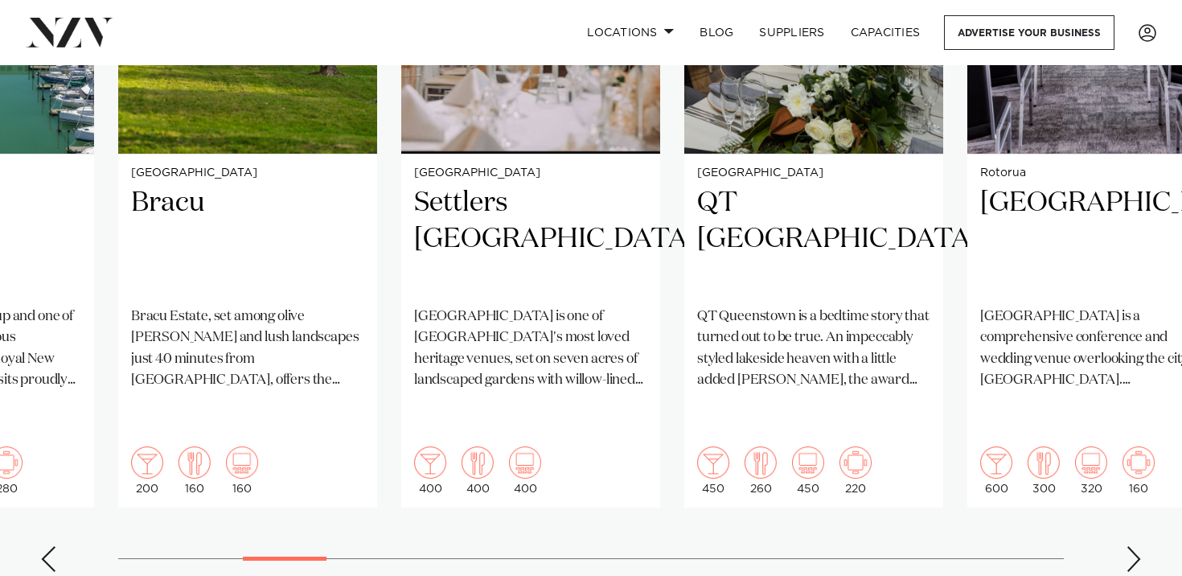
click at [1133, 546] on div "Next slide" at bounding box center [1134, 559] width 16 height 26
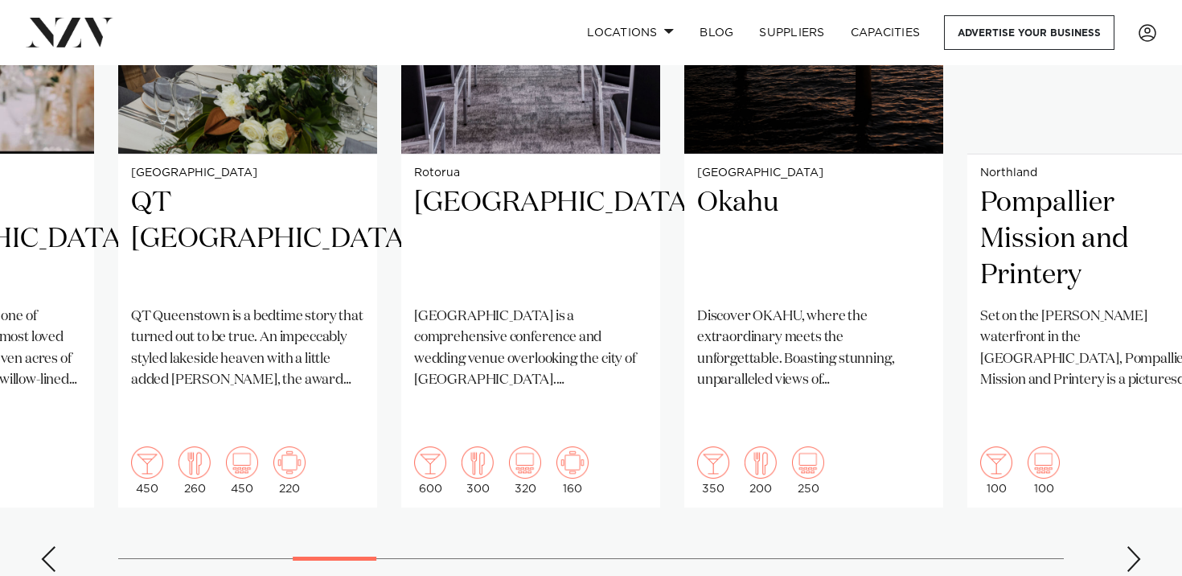
click at [1133, 546] on div "Next slide" at bounding box center [1134, 559] width 16 height 26
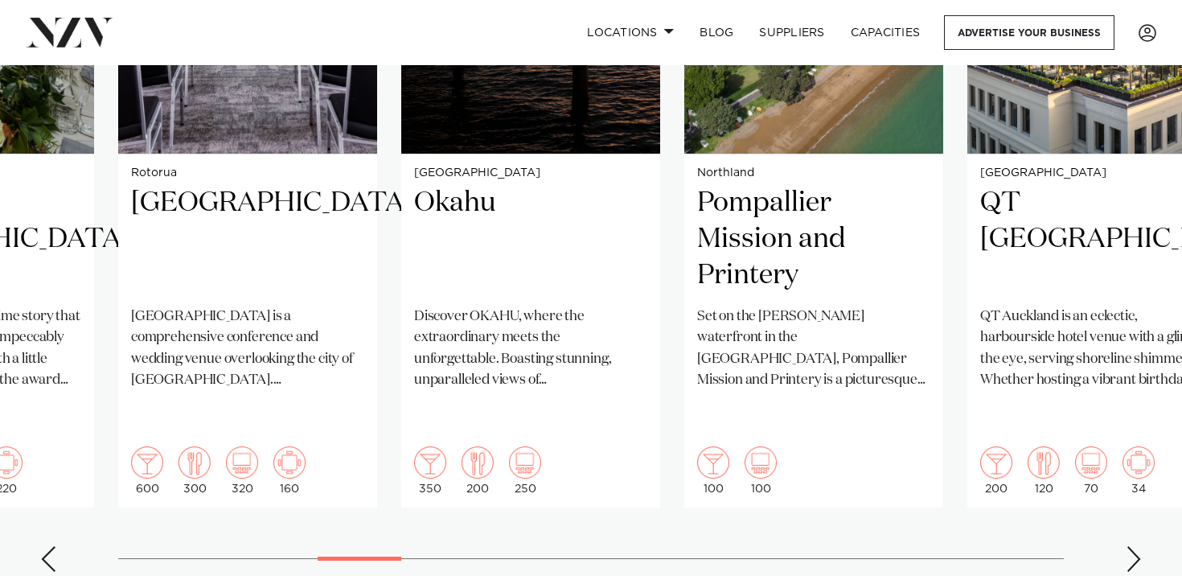
click at [1133, 546] on div "Next slide" at bounding box center [1134, 559] width 16 height 26
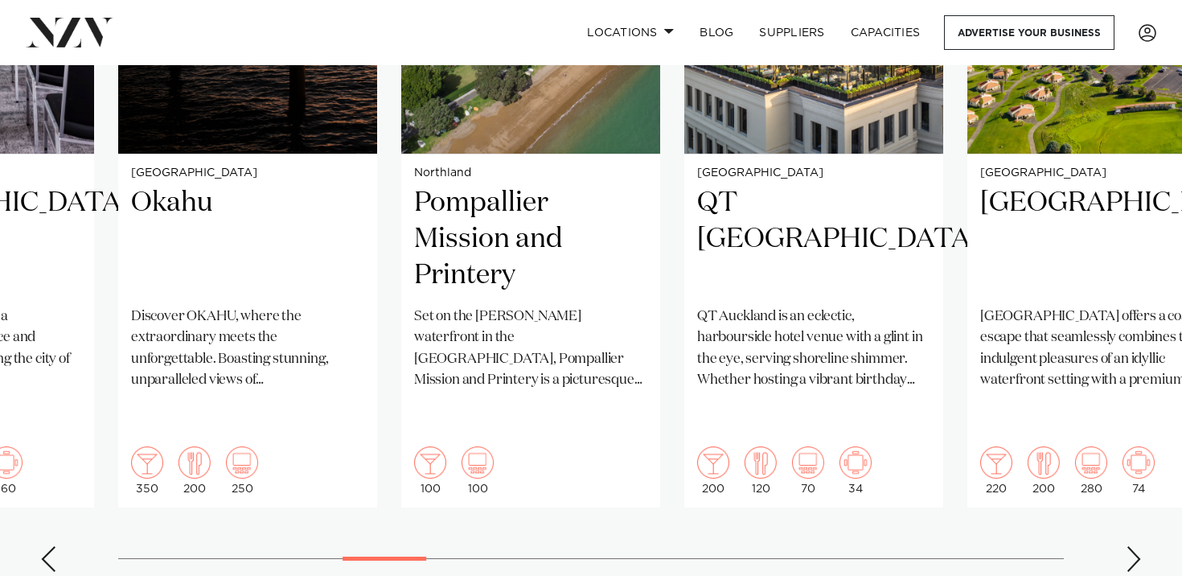
click at [1133, 546] on div "Next slide" at bounding box center [1134, 559] width 16 height 26
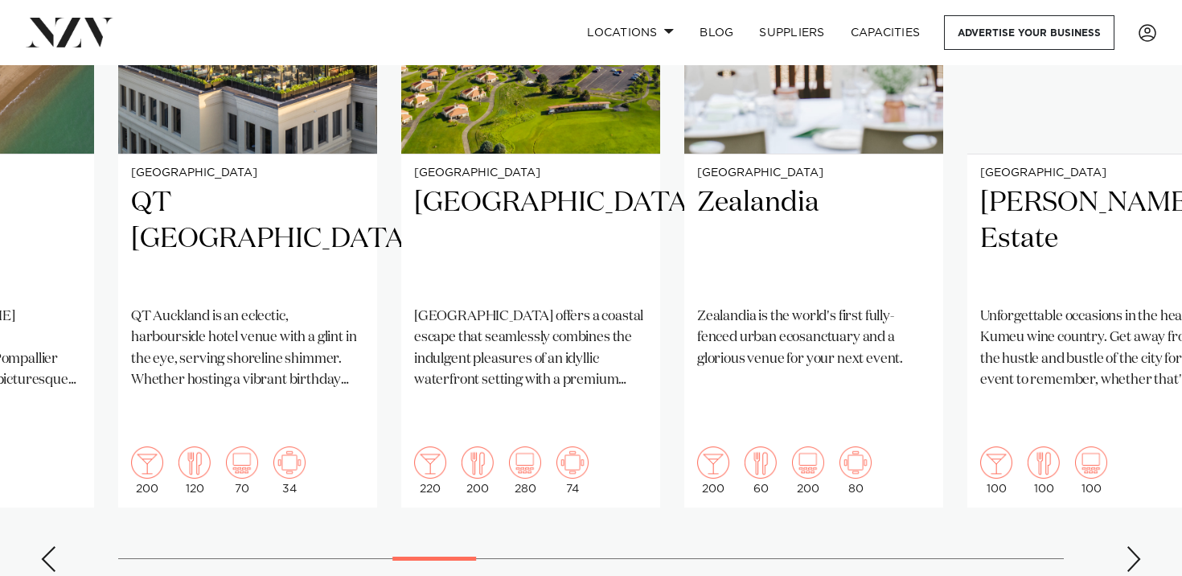
click at [1133, 546] on div "Next slide" at bounding box center [1134, 559] width 16 height 26
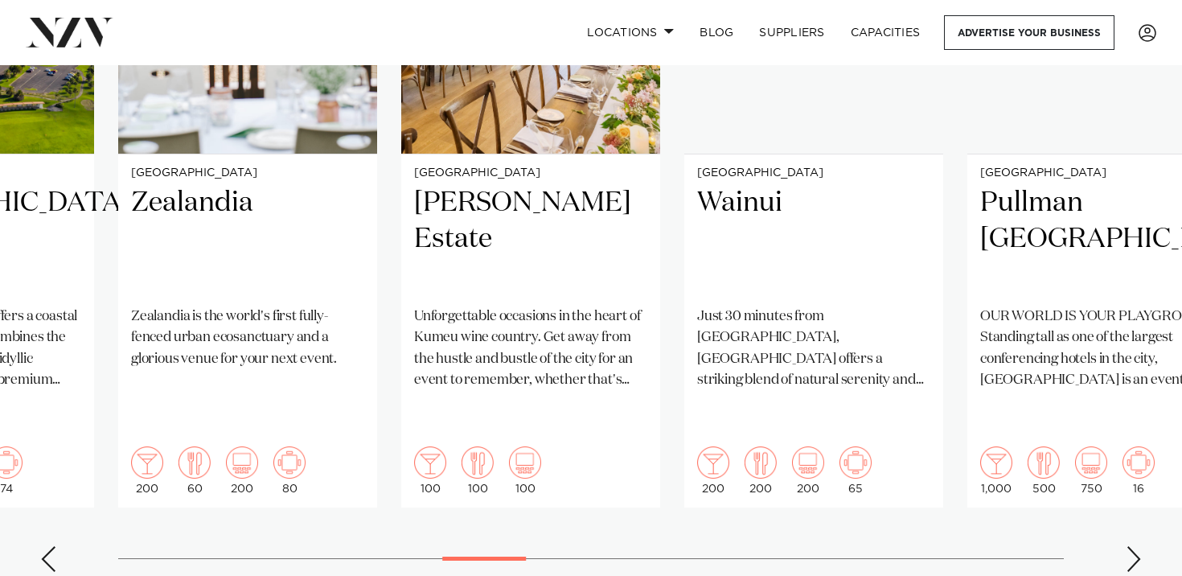
click at [1133, 546] on div "Next slide" at bounding box center [1134, 559] width 16 height 26
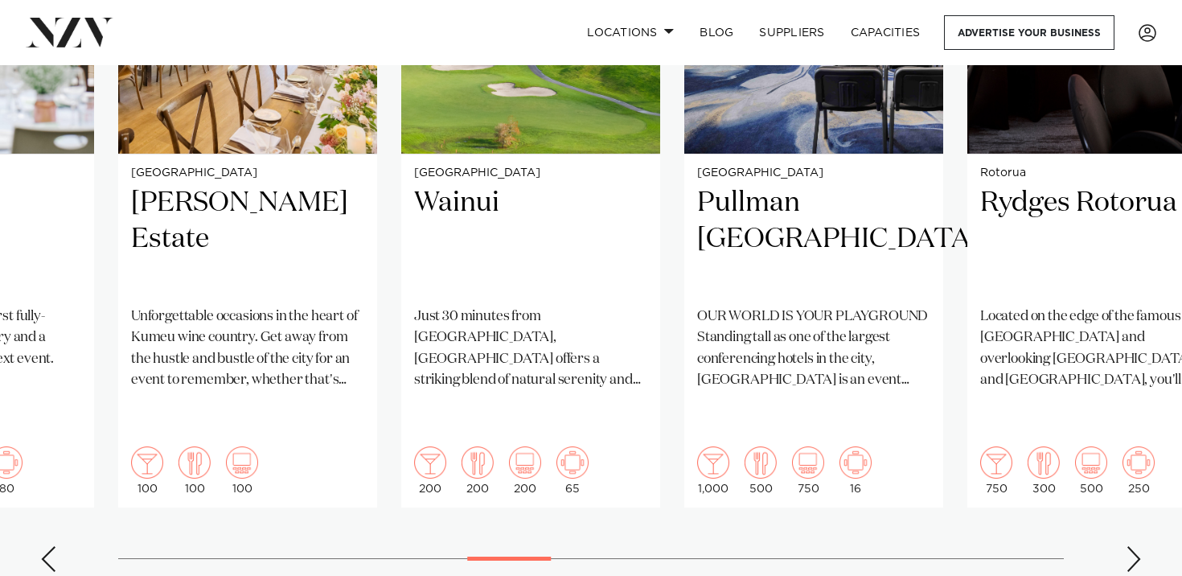
click at [1133, 546] on div "Next slide" at bounding box center [1134, 559] width 16 height 26
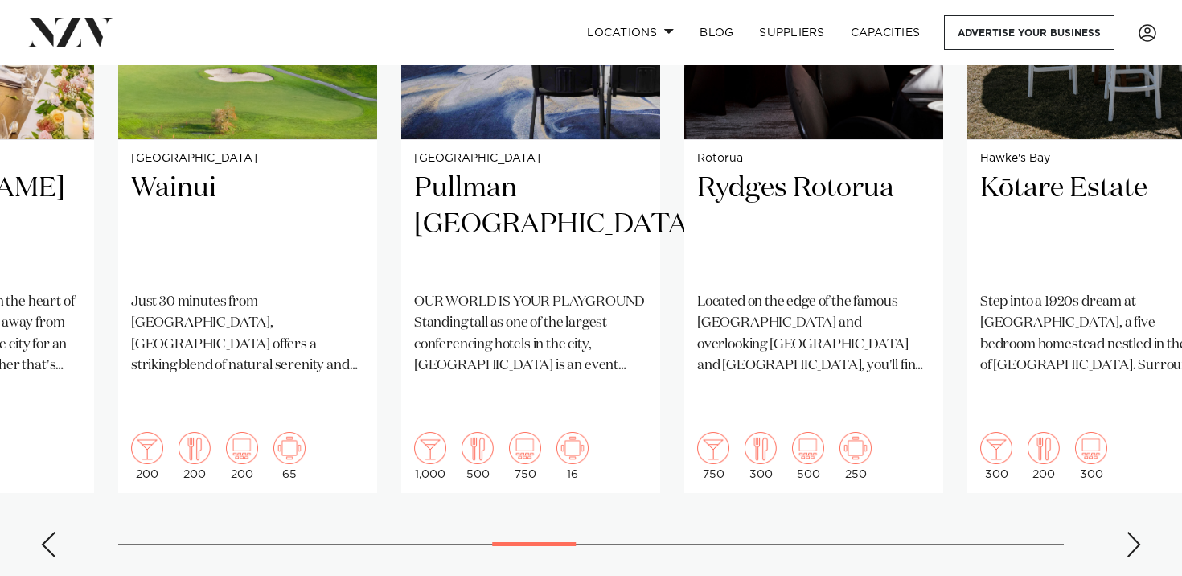
scroll to position [1433, 0]
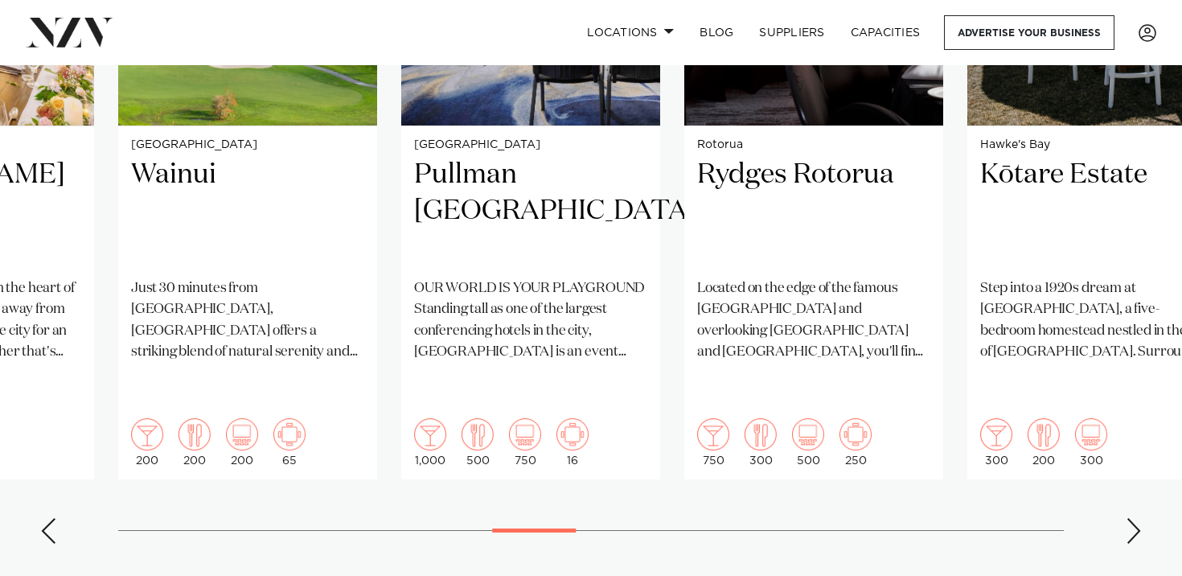
click at [1129, 518] on div "Next slide" at bounding box center [1134, 531] width 16 height 26
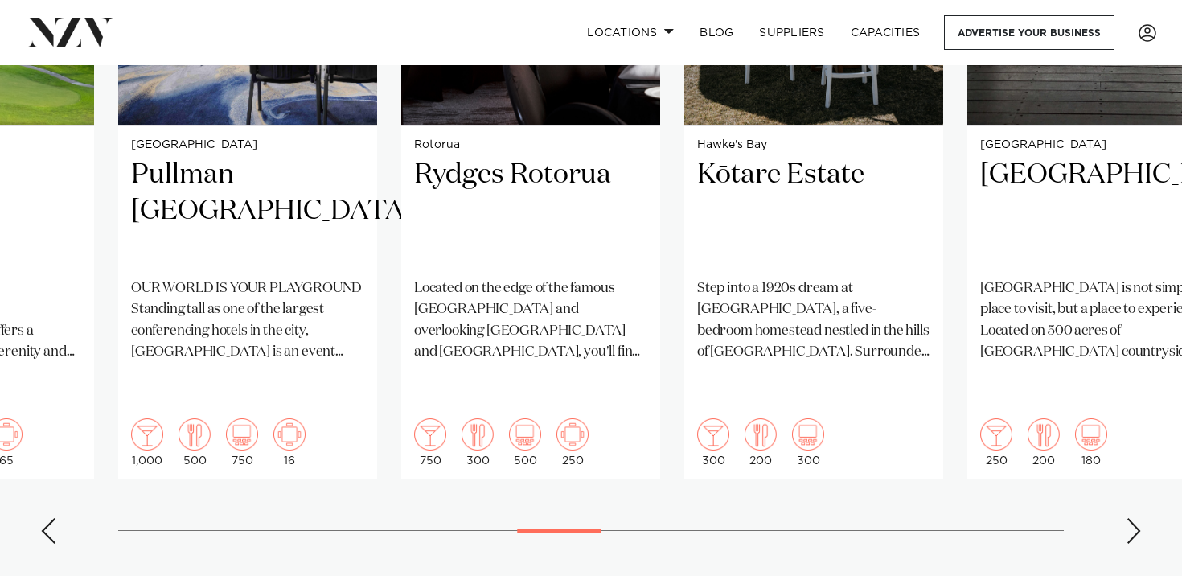
click at [1129, 518] on div "Next slide" at bounding box center [1134, 531] width 16 height 26
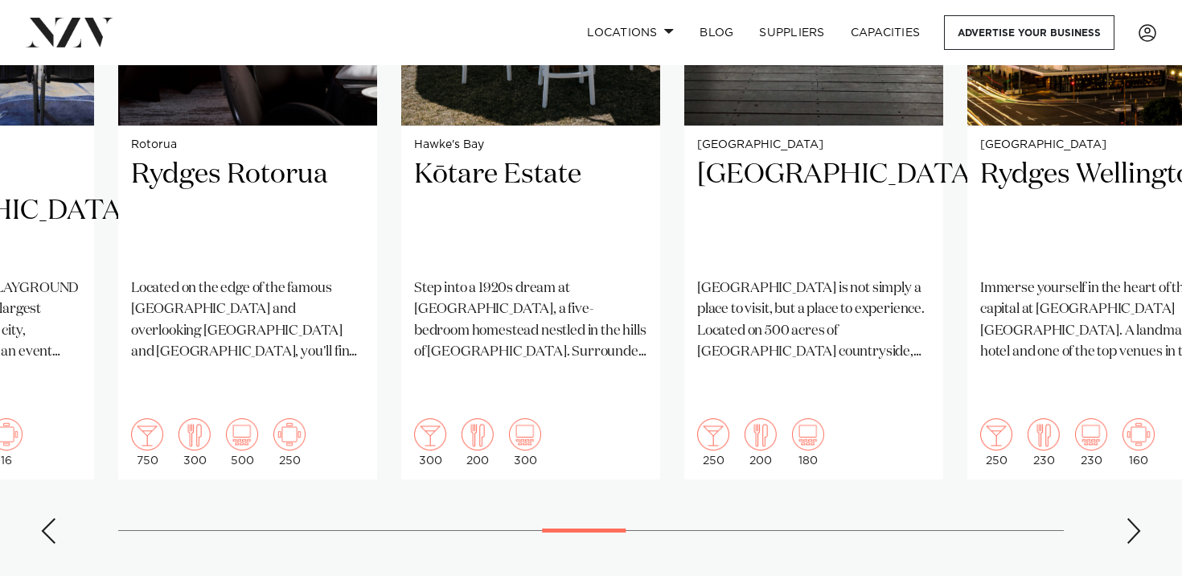
click at [1129, 518] on div "Next slide" at bounding box center [1134, 531] width 16 height 26
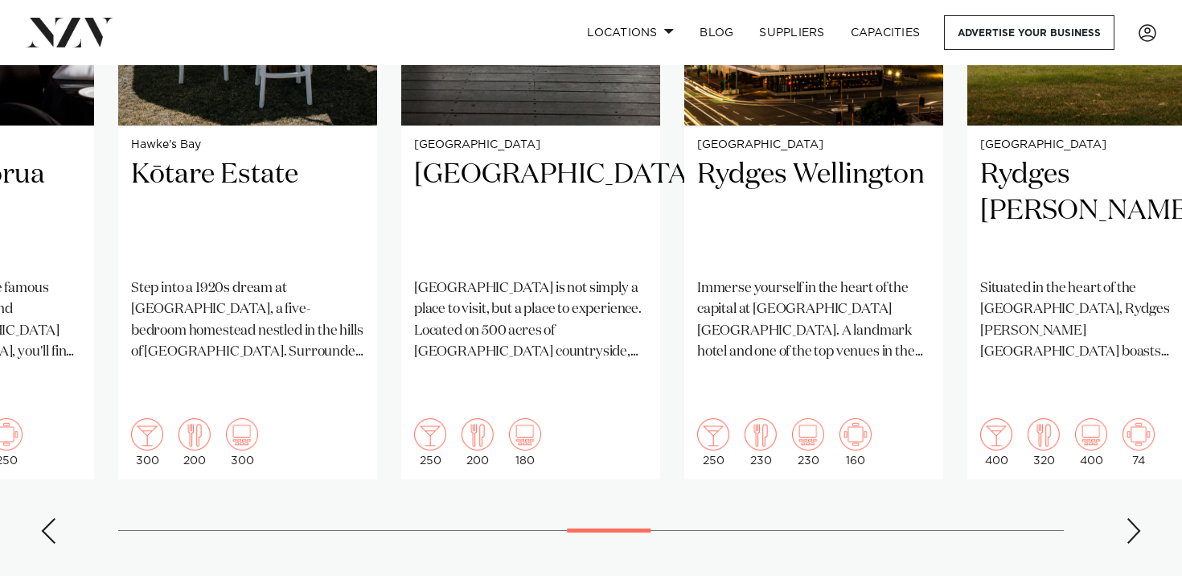
click at [1129, 518] on div "Next slide" at bounding box center [1134, 531] width 16 height 26
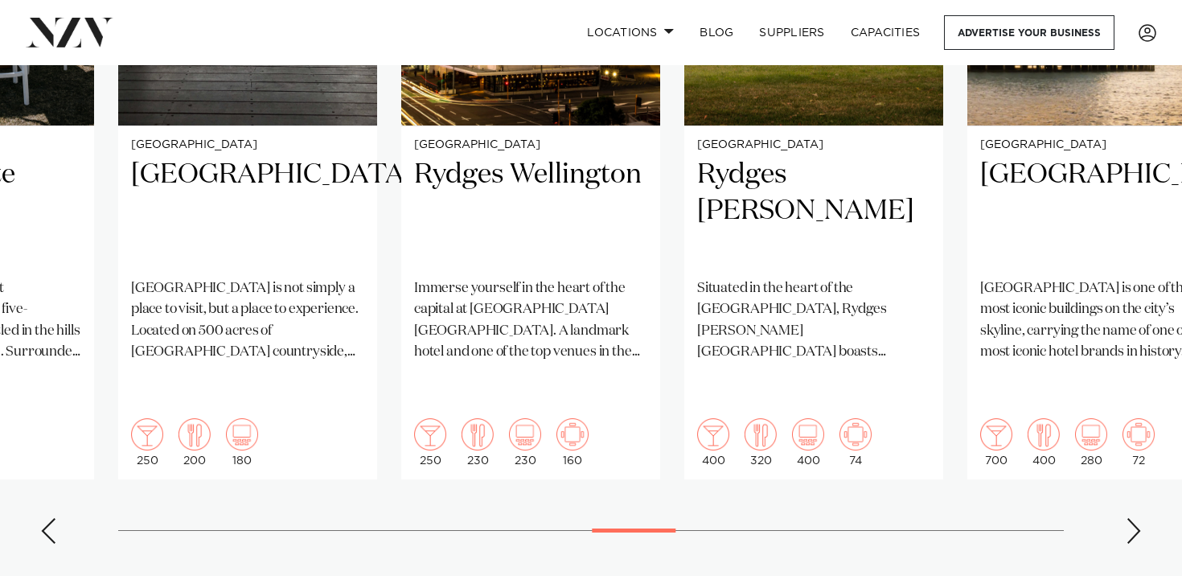
click at [1129, 518] on div "Next slide" at bounding box center [1134, 531] width 16 height 26
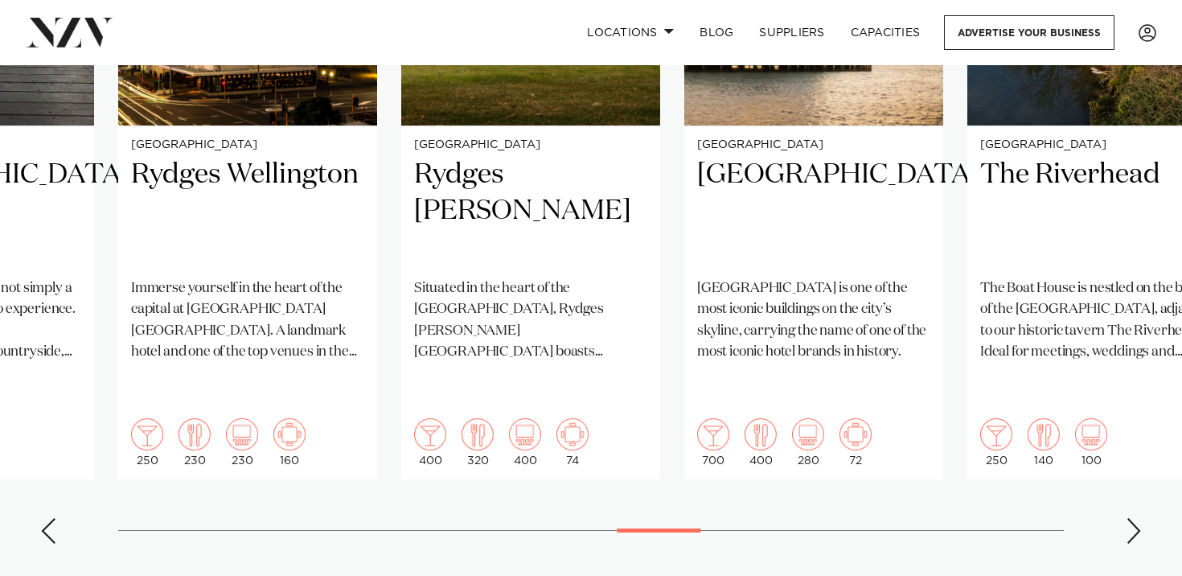
click at [1129, 518] on div "Next slide" at bounding box center [1134, 531] width 16 height 26
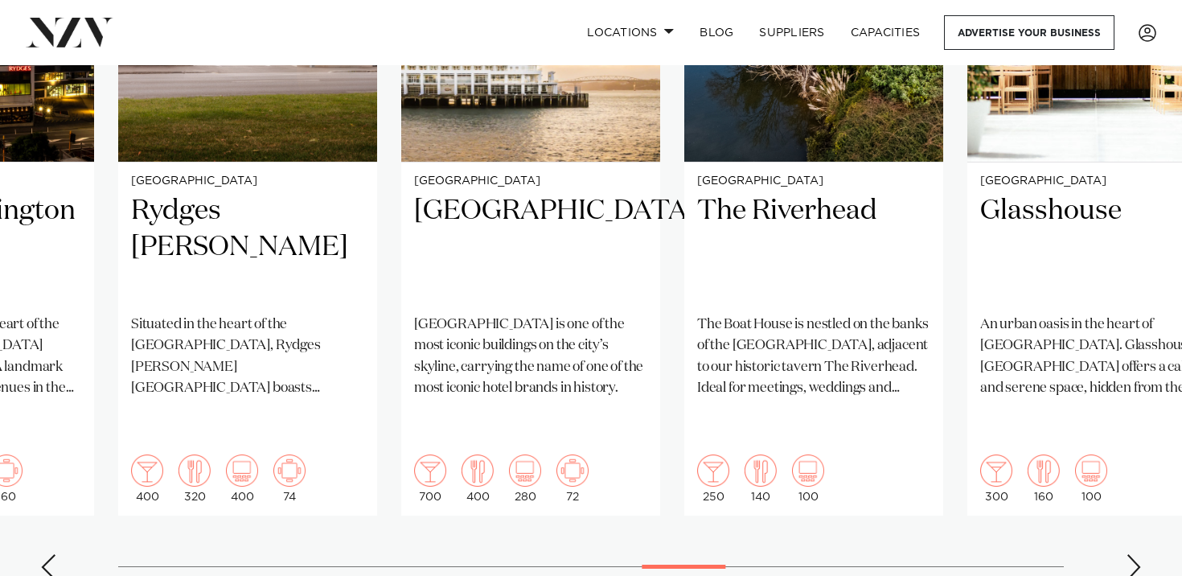
scroll to position [1398, 0]
click at [1137, 553] on div "Next slide" at bounding box center [1134, 566] width 16 height 26
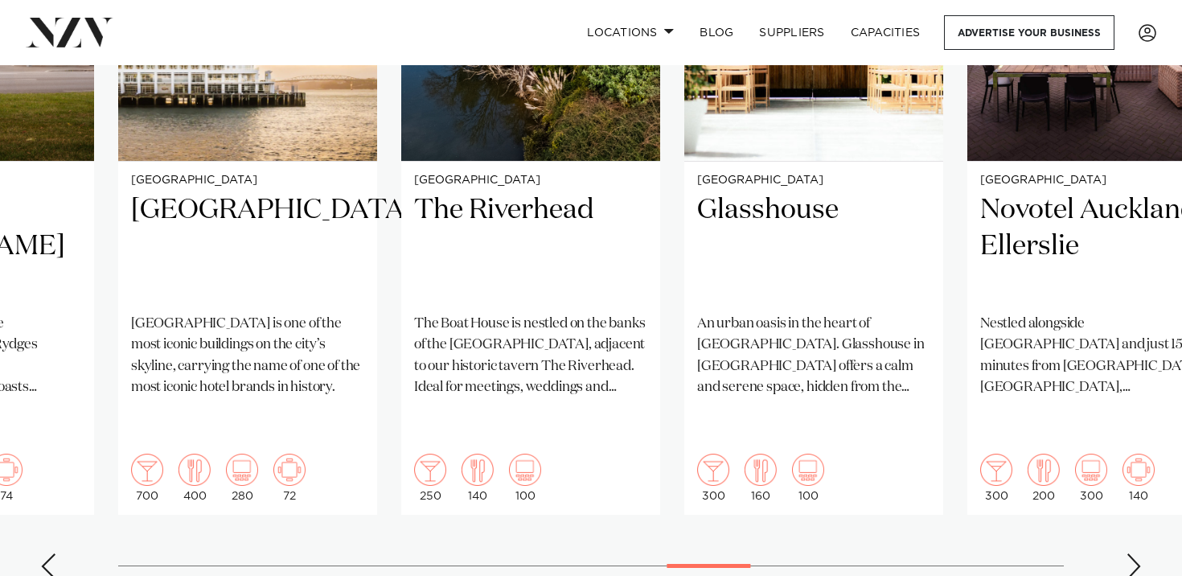
click at [1137, 553] on div "Next slide" at bounding box center [1134, 566] width 16 height 26
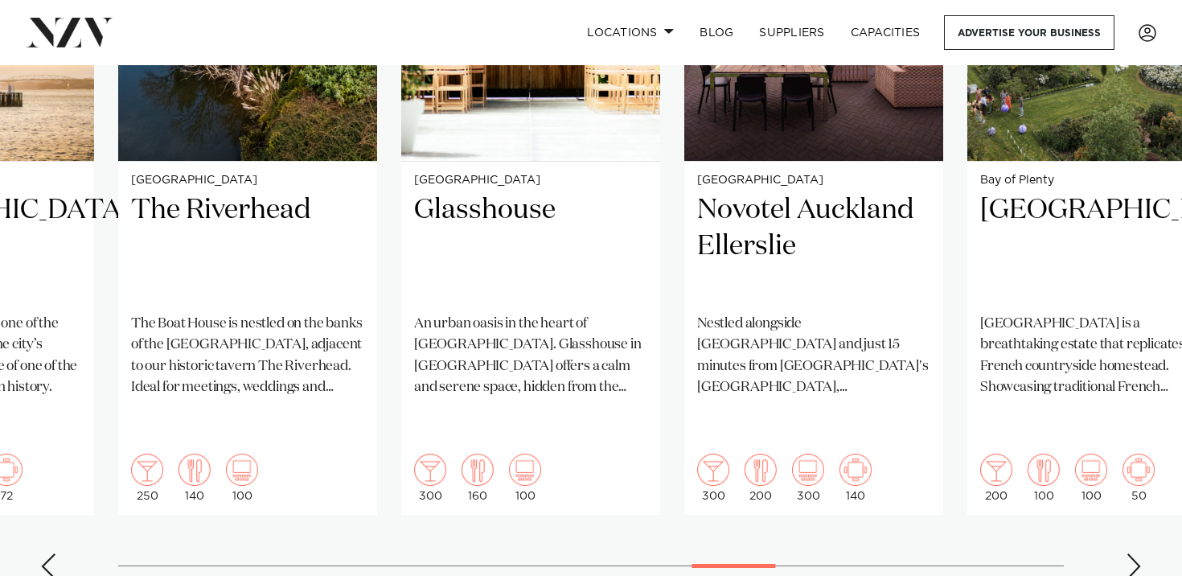
click at [1137, 553] on div "Next slide" at bounding box center [1134, 566] width 16 height 26
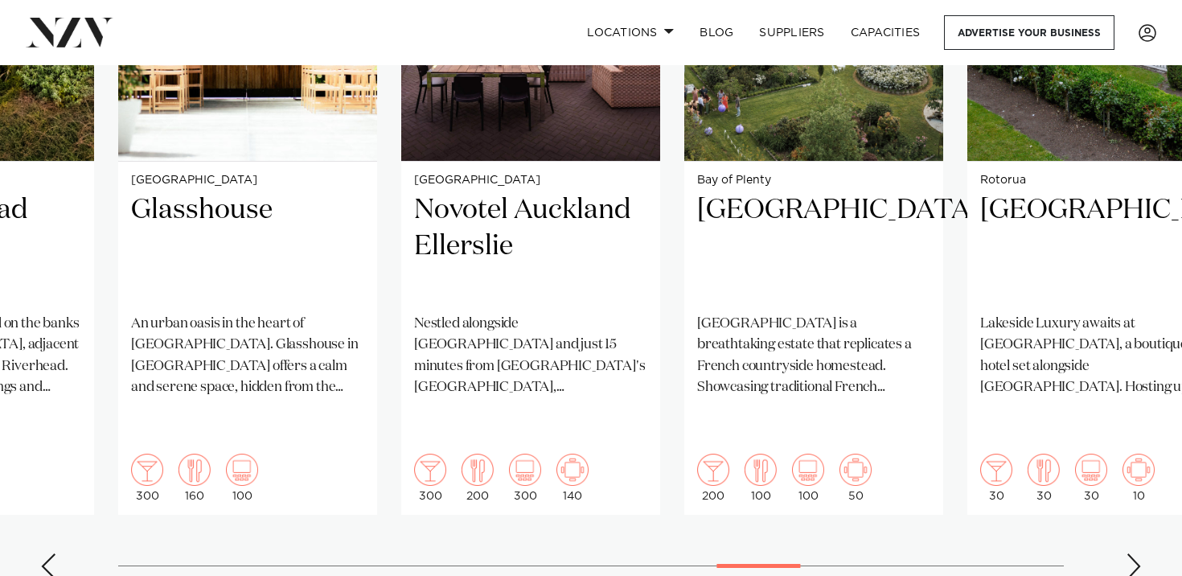
click at [1137, 553] on div "Next slide" at bounding box center [1134, 566] width 16 height 26
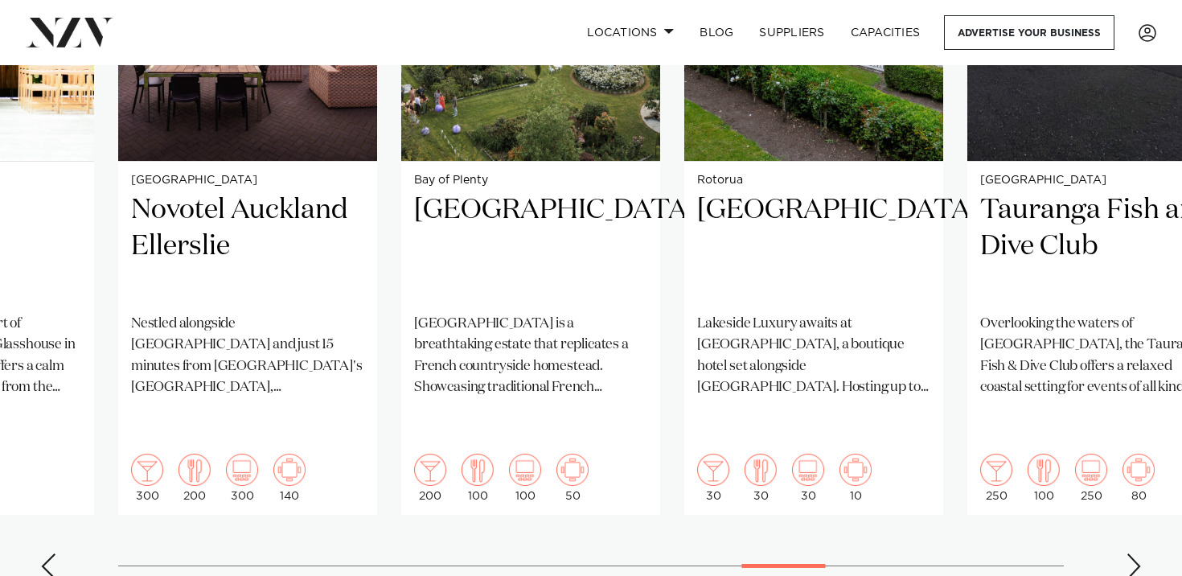
click at [1137, 553] on div "Next slide" at bounding box center [1134, 566] width 16 height 26
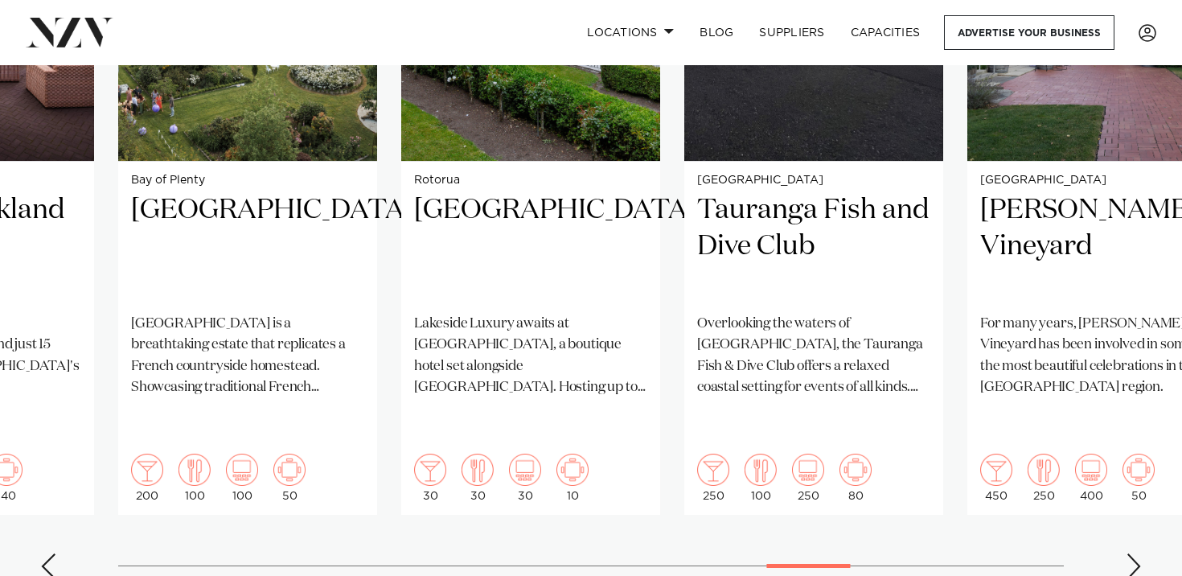
click at [1137, 553] on div "Next slide" at bounding box center [1134, 566] width 16 height 26
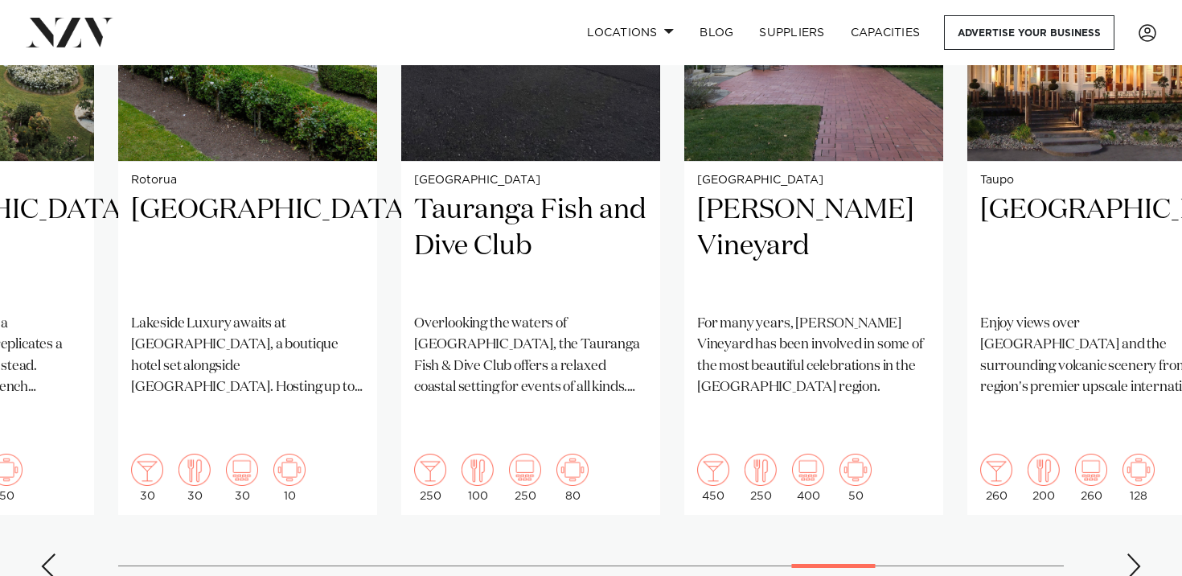
click at [1137, 553] on div "Next slide" at bounding box center [1134, 566] width 16 height 26
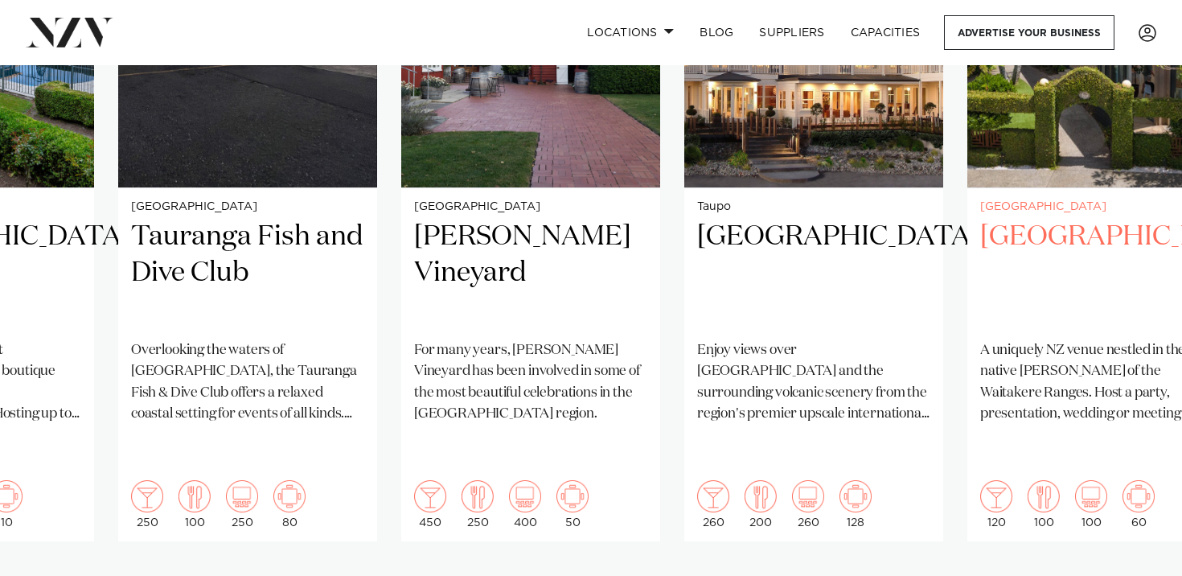
scroll to position [1378, 0]
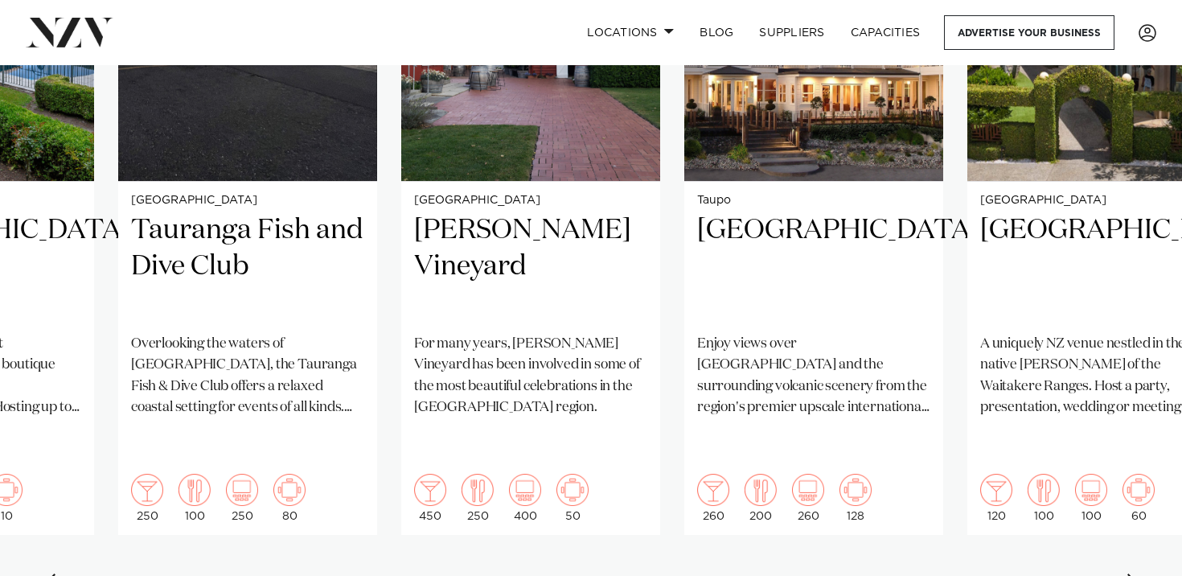
click at [1133, 574] on div "Next slide" at bounding box center [1134, 587] width 16 height 26
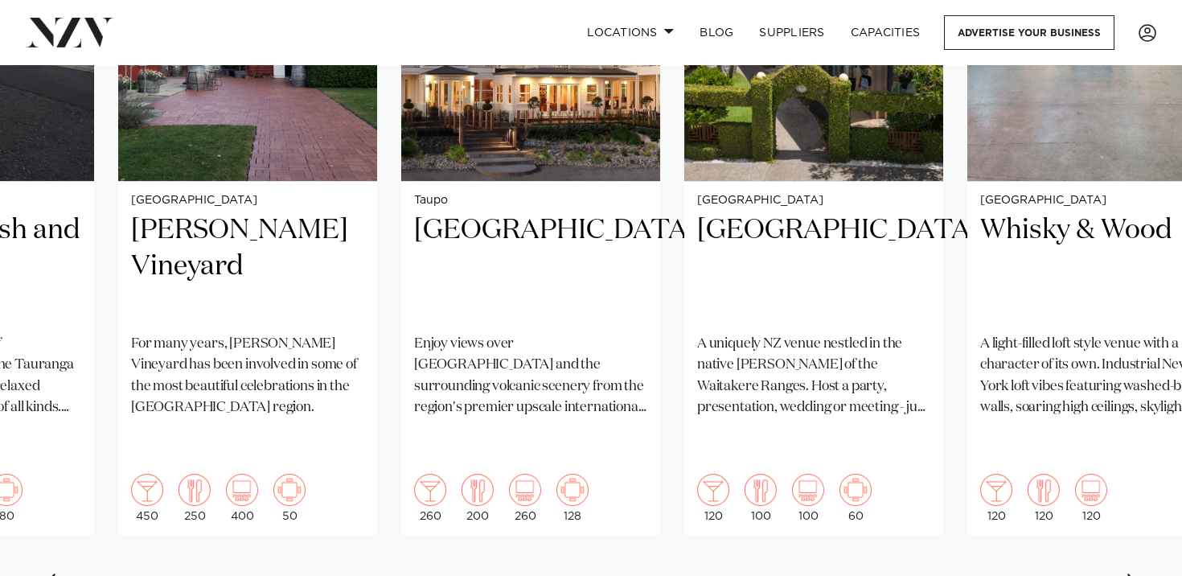
click at [1133, 574] on div "Next slide" at bounding box center [1134, 587] width 16 height 26
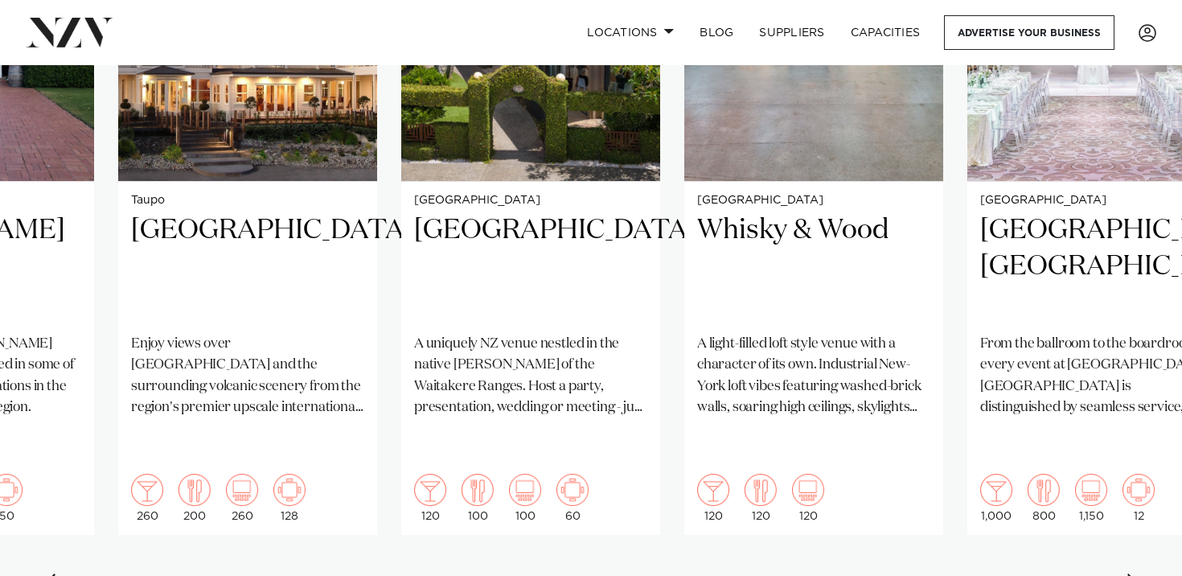
click at [1133, 574] on div "Next slide" at bounding box center [1134, 587] width 16 height 26
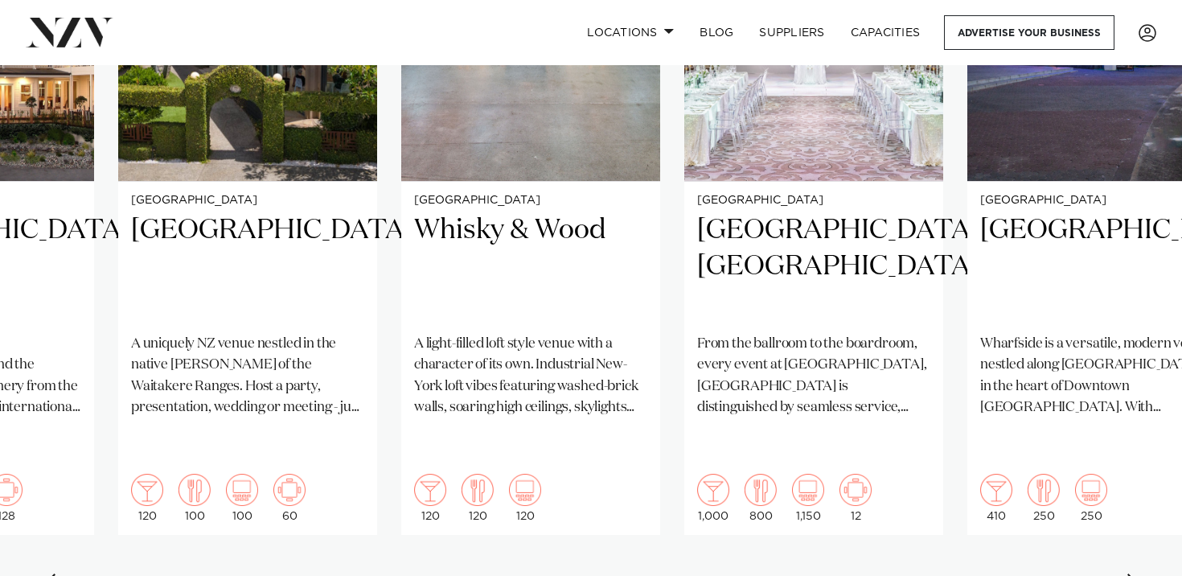
click at [1133, 574] on div "Next slide" at bounding box center [1134, 587] width 16 height 26
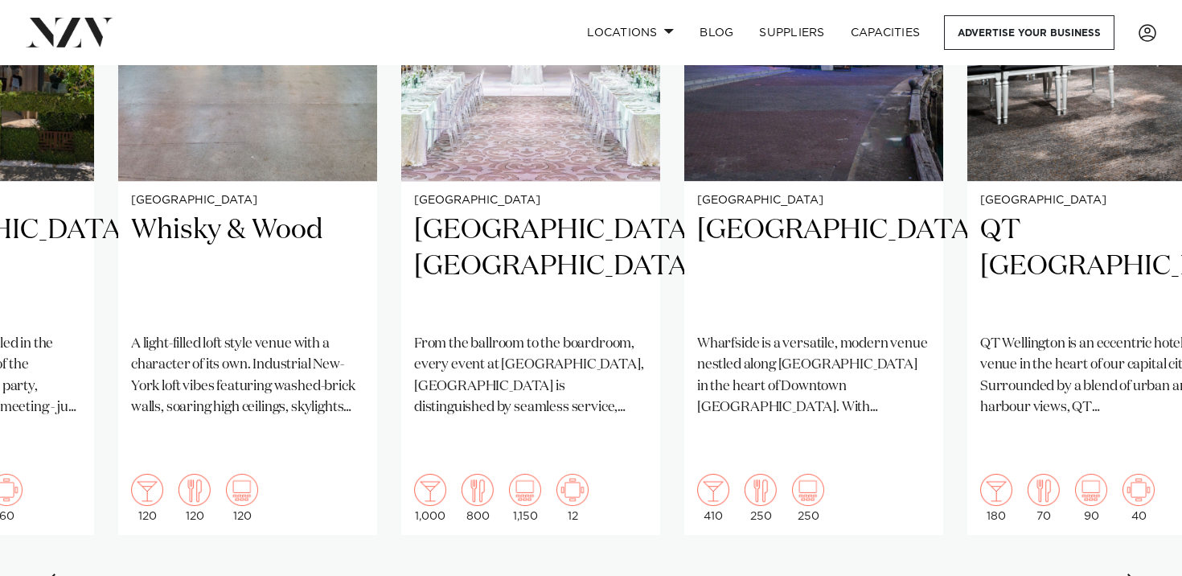
click at [1133, 574] on div "Next slide" at bounding box center [1134, 587] width 16 height 26
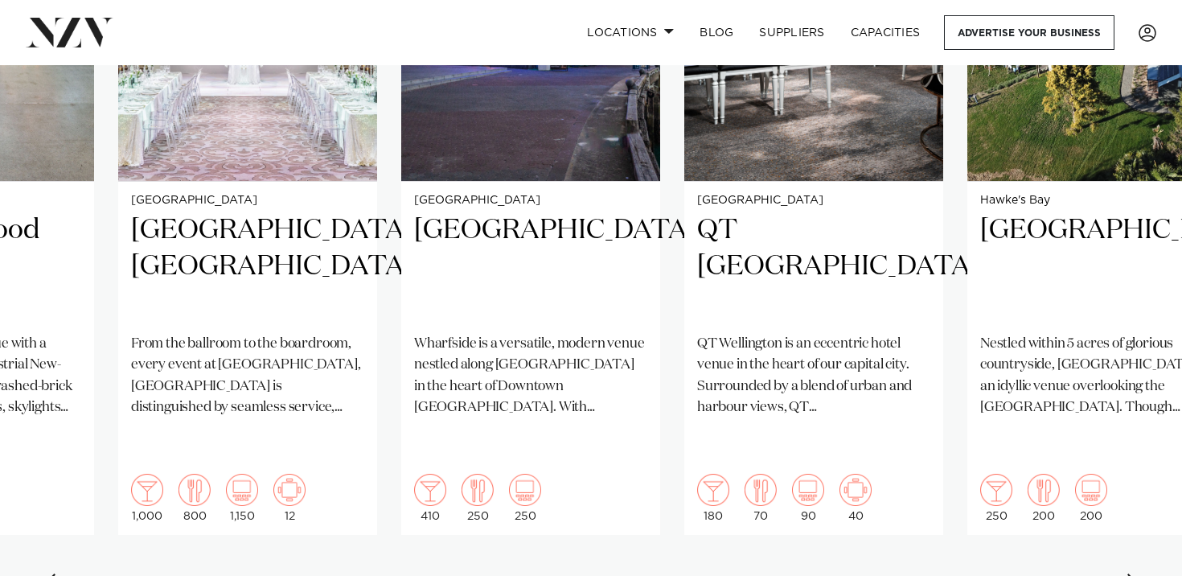
click at [1133, 574] on div "Next slide" at bounding box center [1134, 587] width 16 height 26
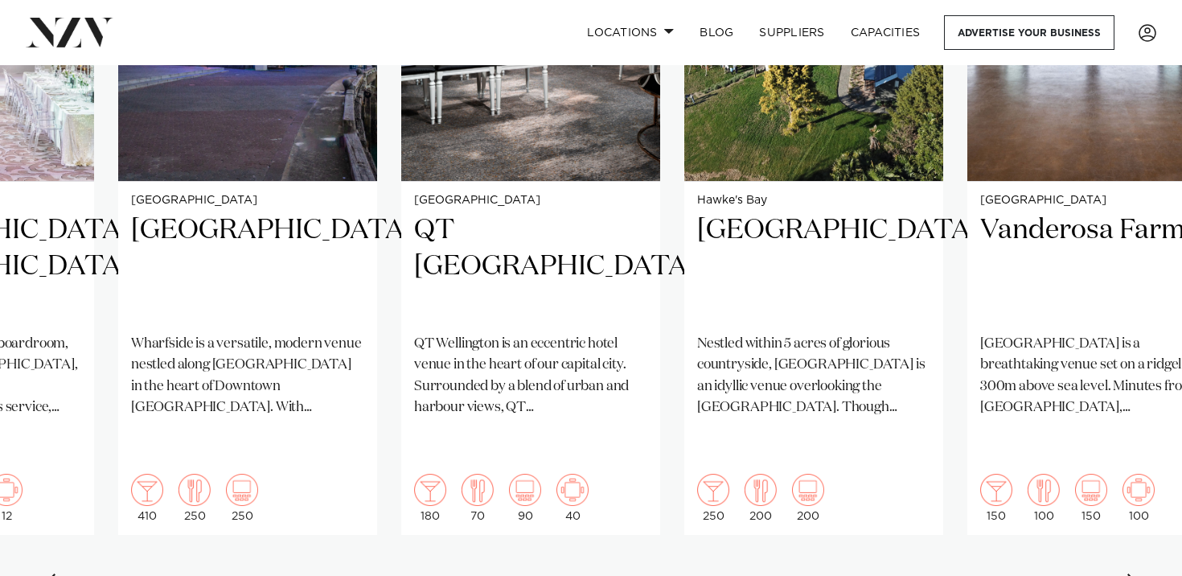
click at [1133, 574] on div "Next slide" at bounding box center [1134, 587] width 16 height 26
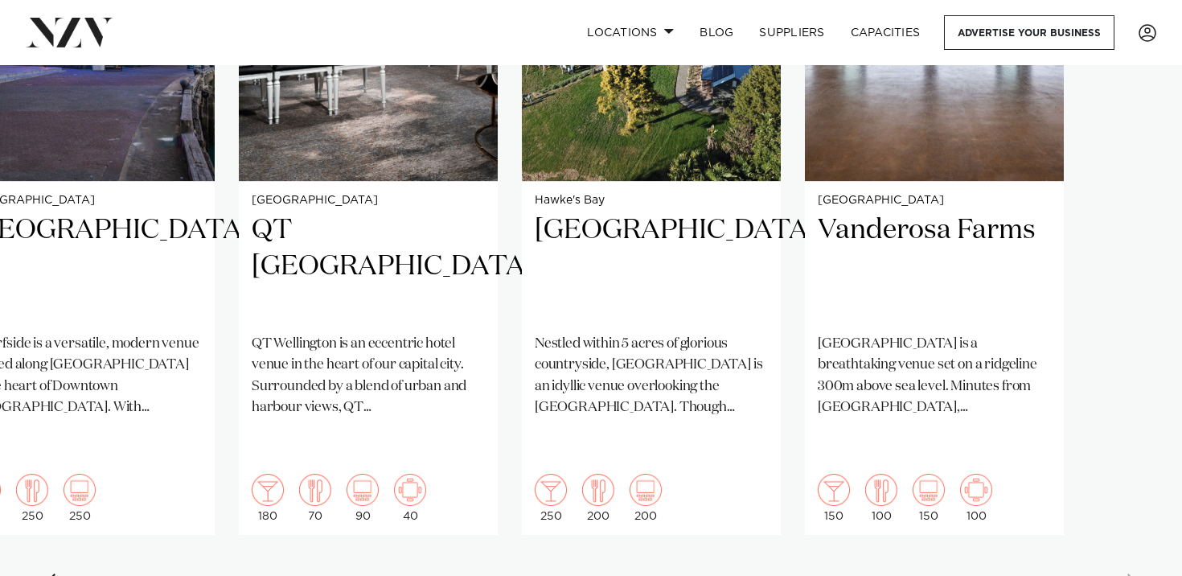
click at [1133, 544] on swiper-container "Auckland St [PERSON_NAME]-in-[GEOGRAPHIC_DATA] Sitting proudly in the heart of …" at bounding box center [591, 222] width 1182 height 779
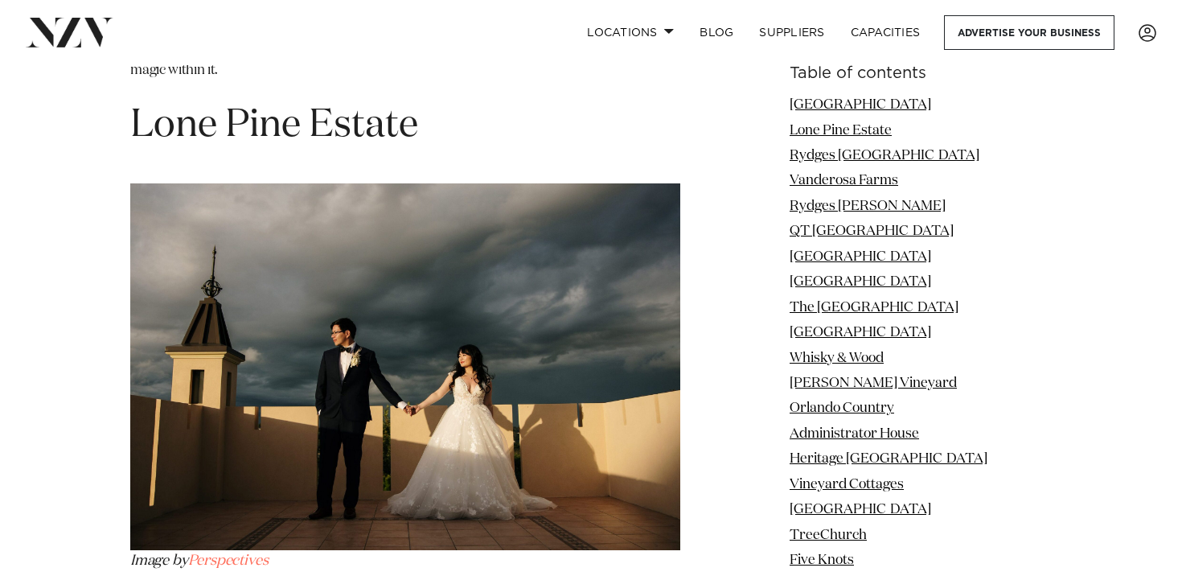
scroll to position [2621, 0]
